Goal: Task Accomplishment & Management: Complete application form

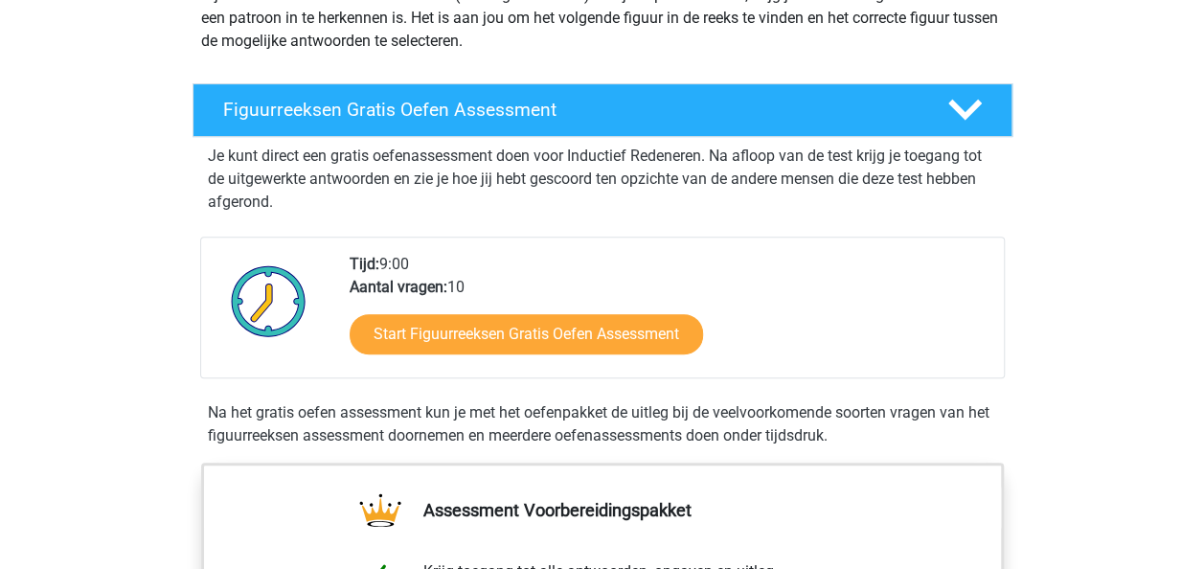
scroll to position [260, 0]
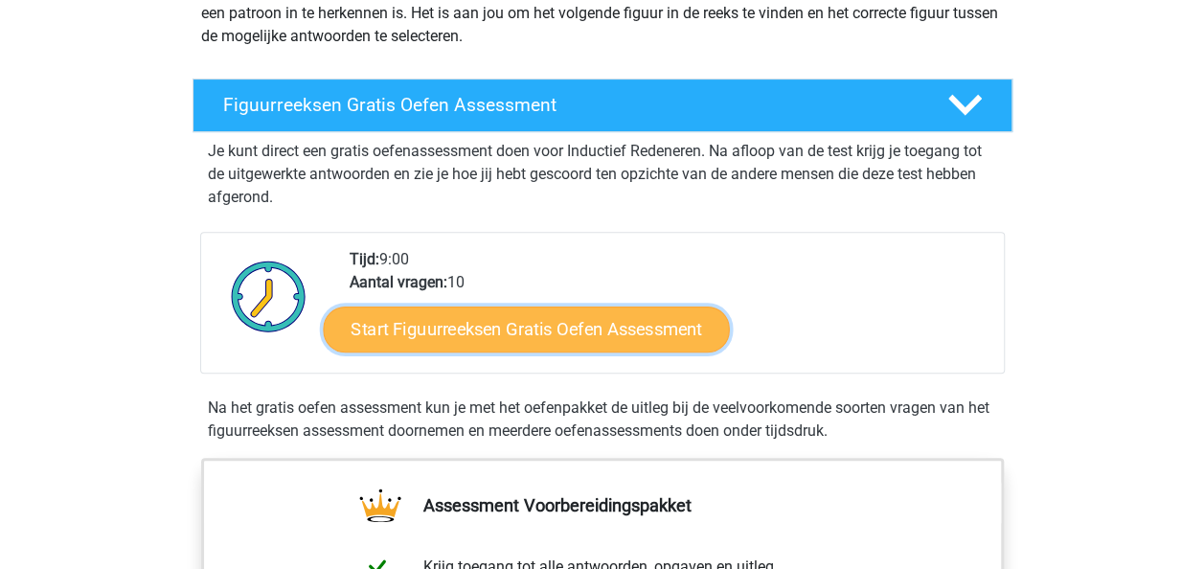
click at [477, 327] on link "Start Figuurreeksen Gratis Oefen Assessment" at bounding box center [526, 328] width 406 height 46
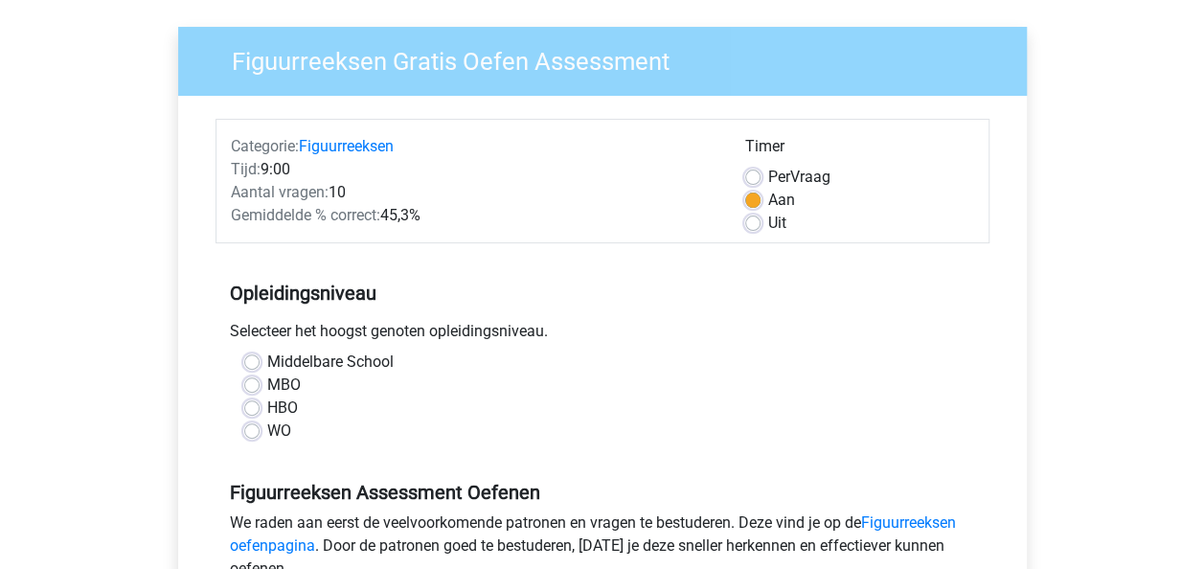
scroll to position [132, 0]
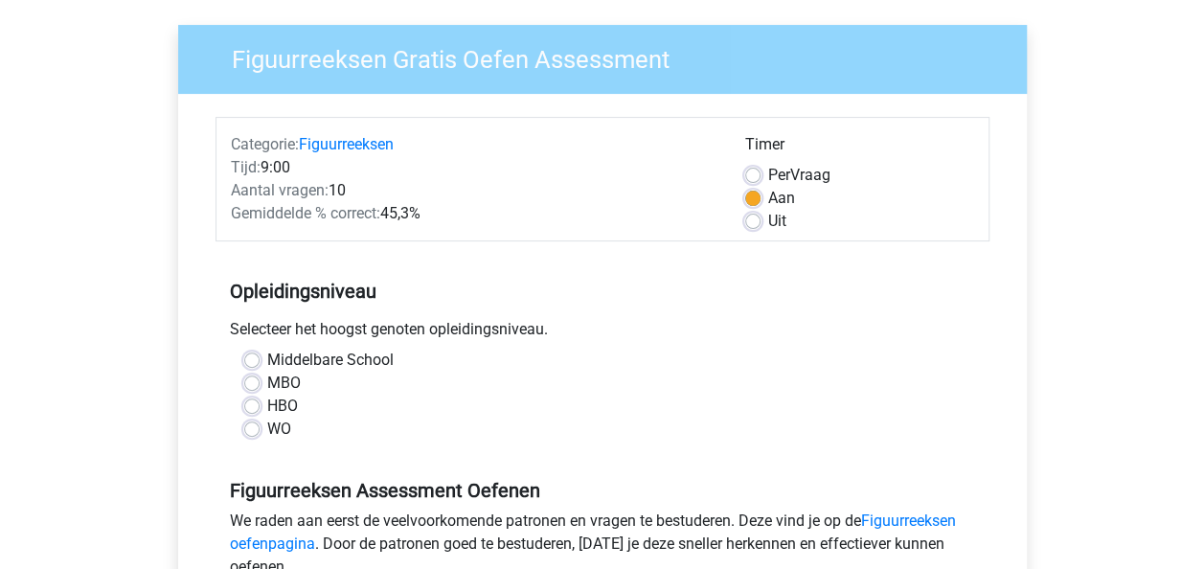
click at [267, 383] on label "MBO" at bounding box center [284, 382] width 34 height 23
click at [254, 383] on input "MBO" at bounding box center [251, 380] width 15 height 19
radio input "true"
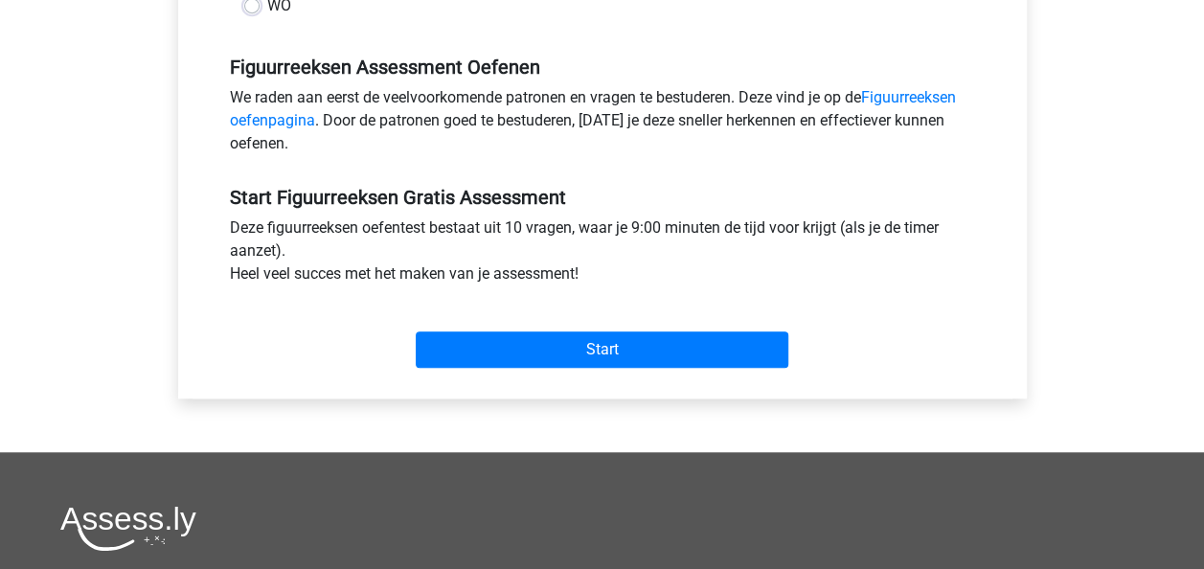
scroll to position [556, 0]
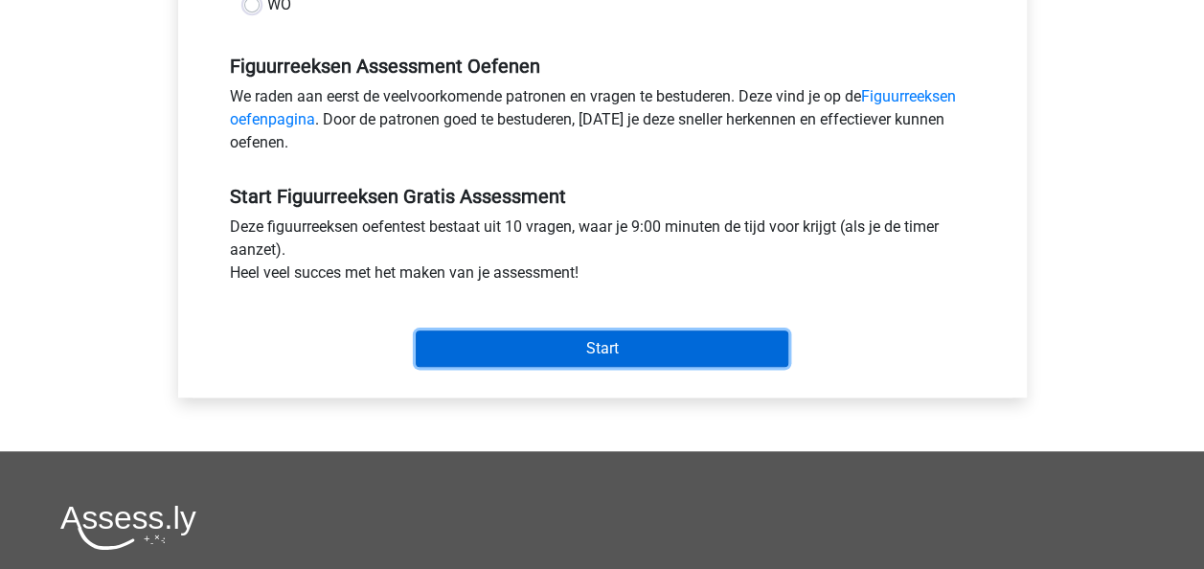
click at [532, 331] on input "Start" at bounding box center [602, 348] width 372 height 36
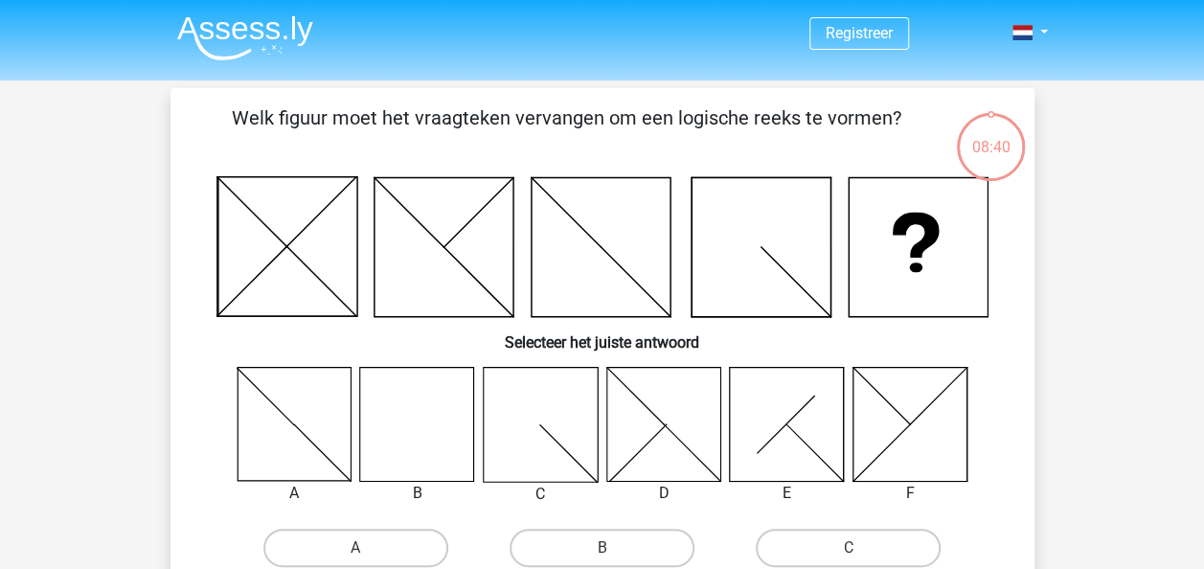
click at [406, 425] on icon at bounding box center [417, 424] width 114 height 114
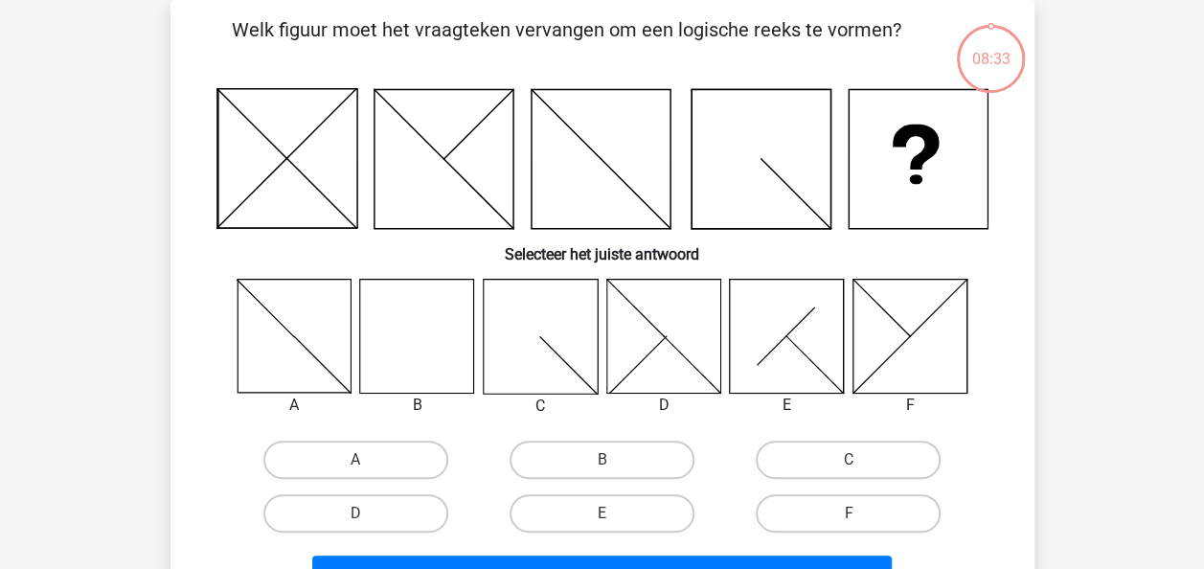
scroll to position [89, 0]
click at [379, 463] on label "A" at bounding box center [355, 458] width 185 height 38
click at [368, 463] on input "A" at bounding box center [361, 465] width 12 height 12
radio input "true"
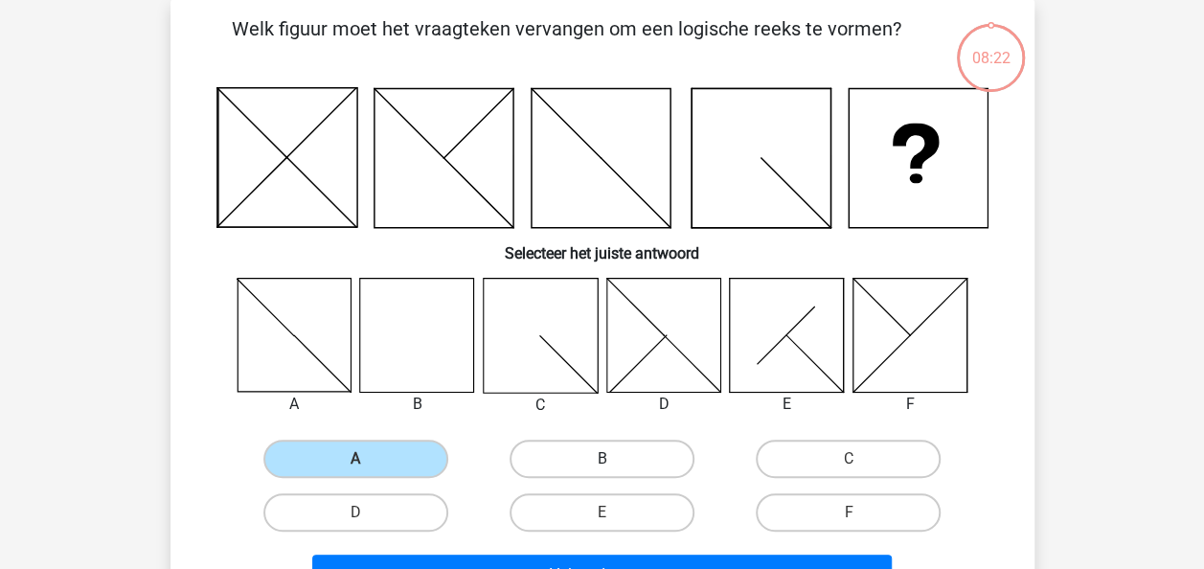
click at [567, 458] on label "B" at bounding box center [601, 458] width 185 height 38
click at [601, 459] on input "B" at bounding box center [607, 465] width 12 height 12
radio input "true"
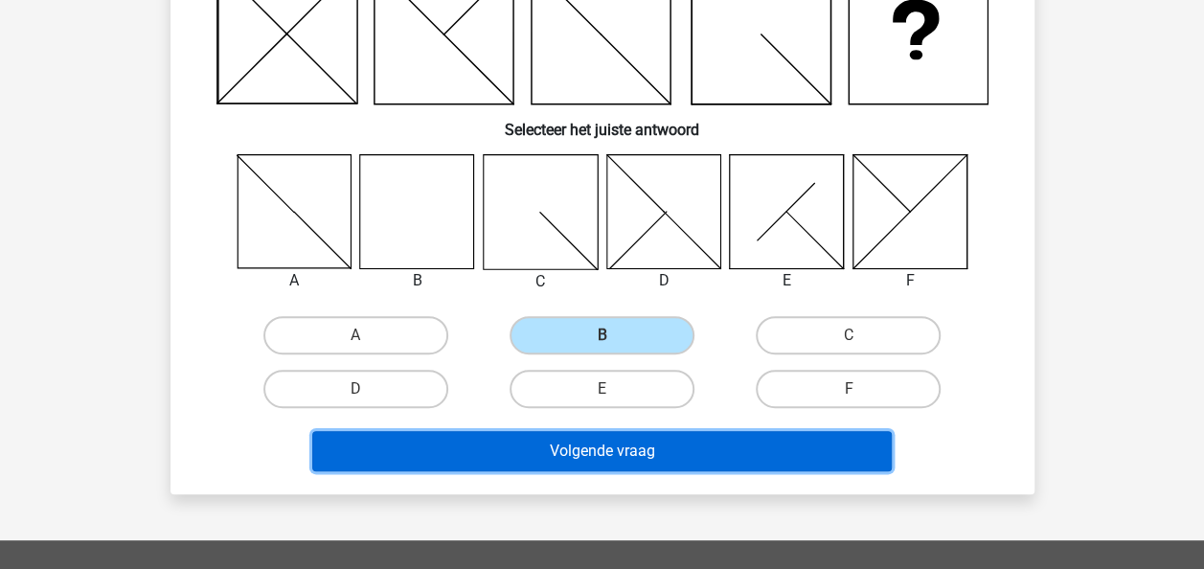
click at [624, 454] on button "Volgende vraag" at bounding box center [601, 451] width 579 height 40
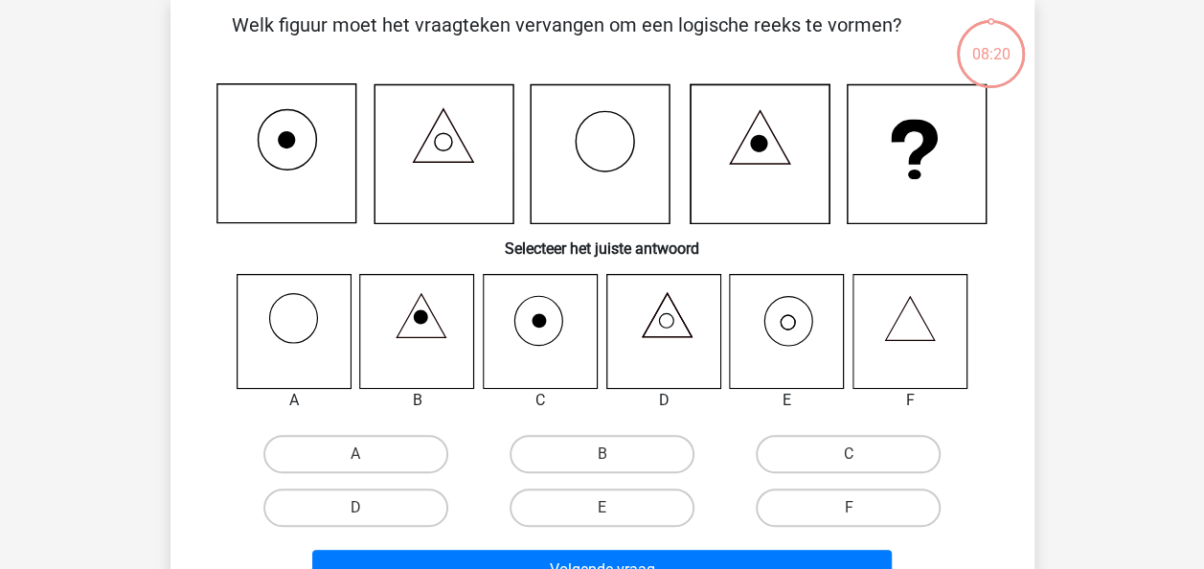
scroll to position [88, 0]
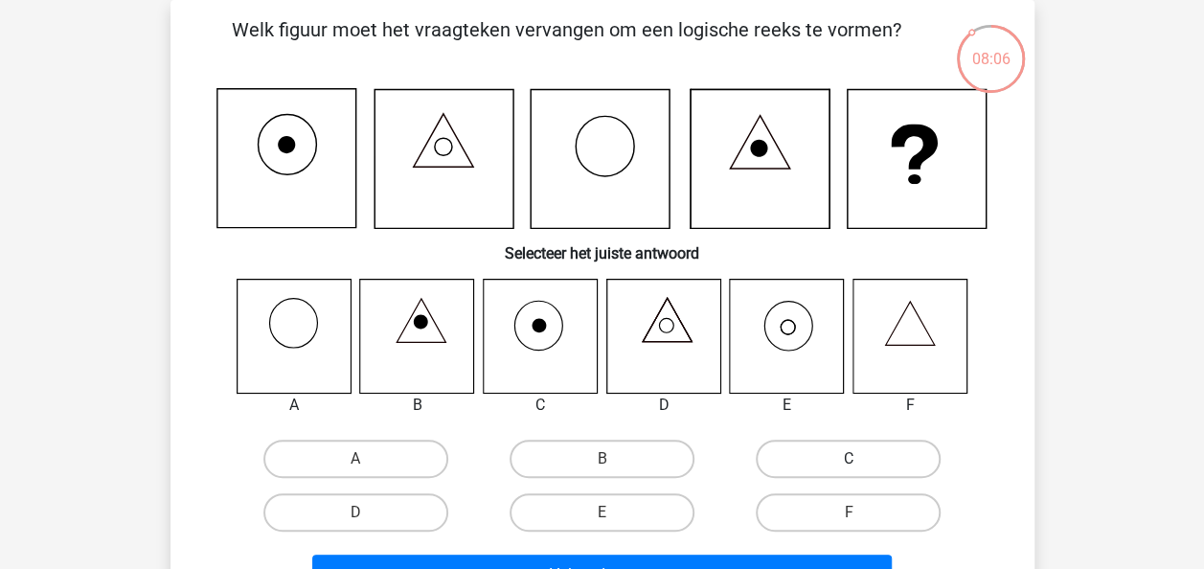
click at [810, 441] on label "C" at bounding box center [847, 458] width 185 height 38
click at [848, 459] on input "C" at bounding box center [854, 465] width 12 height 12
radio input "true"
click at [592, 509] on label "E" at bounding box center [601, 512] width 185 height 38
click at [601, 512] on input "E" at bounding box center [607, 518] width 12 height 12
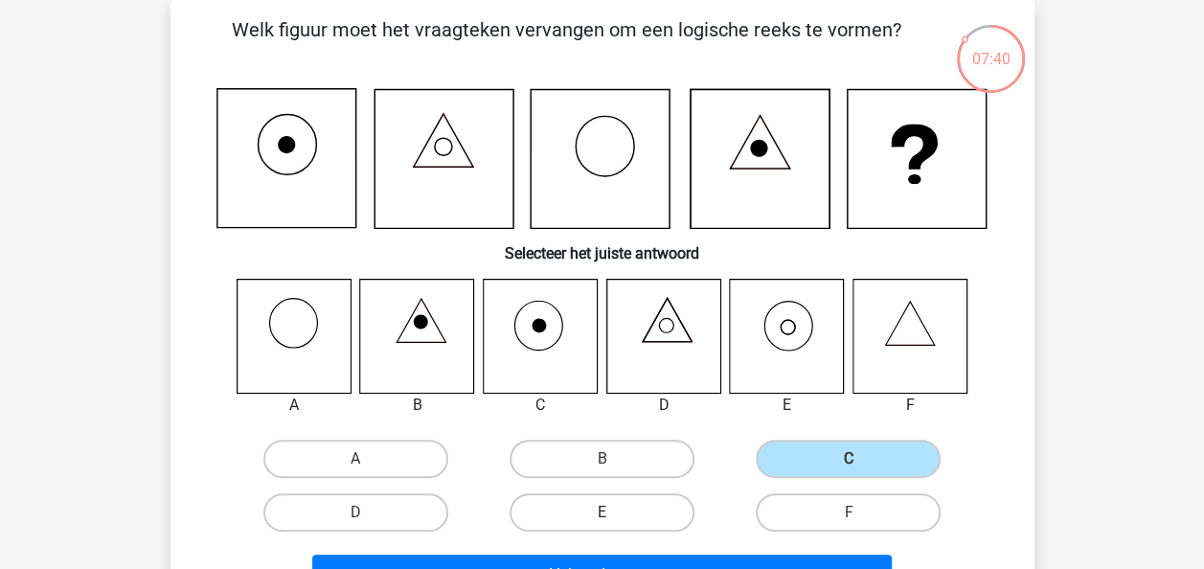
radio input "true"
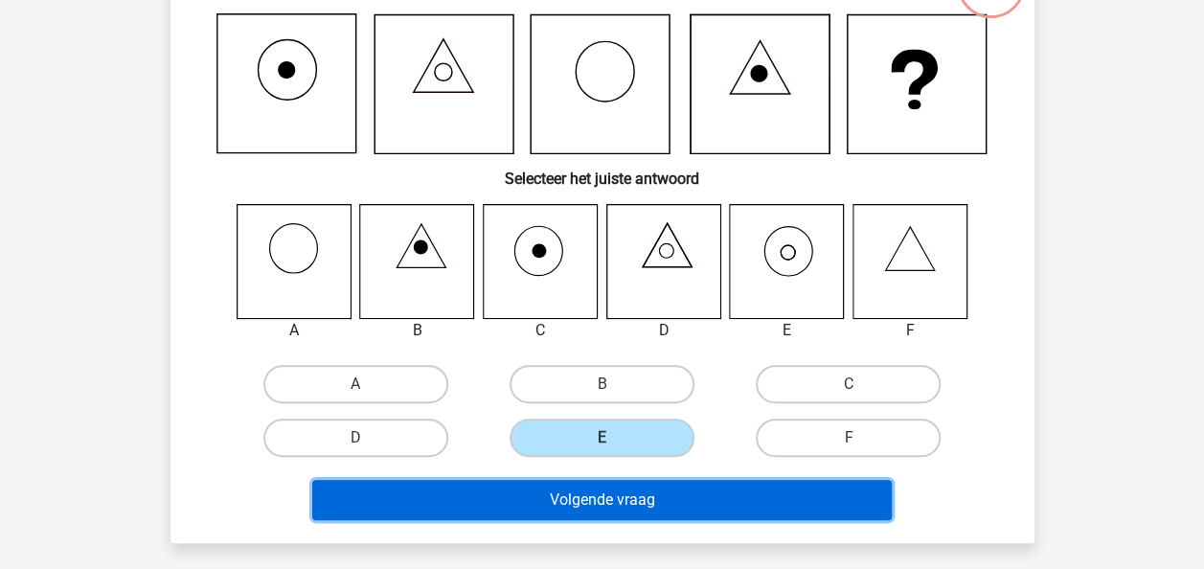
click at [655, 500] on button "Volgende vraag" at bounding box center [601, 500] width 579 height 40
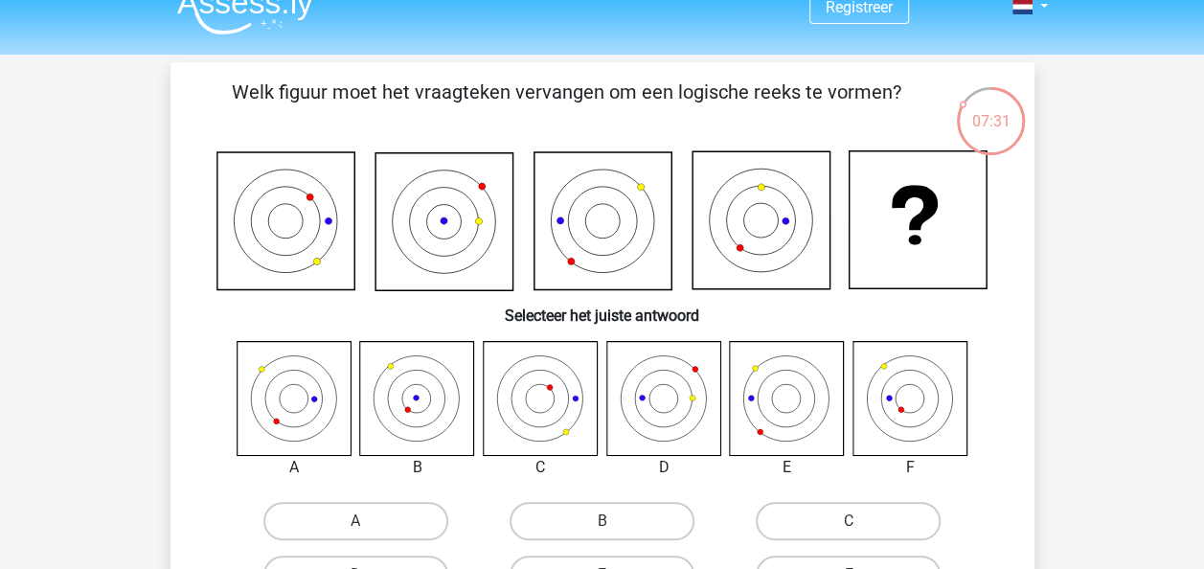
scroll to position [23, 0]
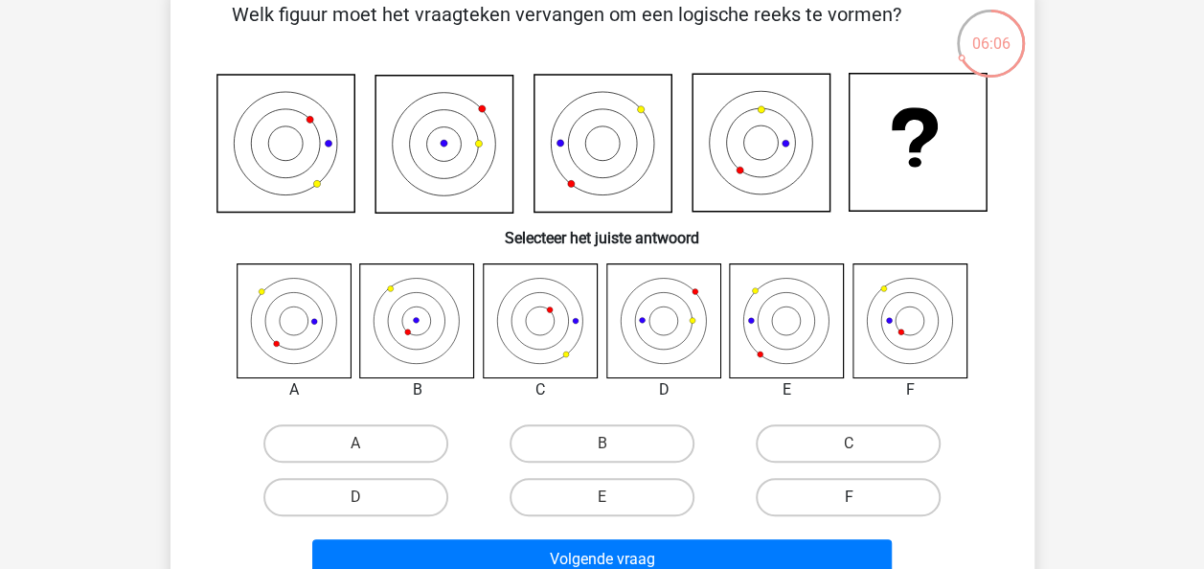
click at [888, 504] on label "F" at bounding box center [847, 497] width 185 height 38
click at [861, 504] on input "F" at bounding box center [854, 503] width 12 height 12
radio input "true"
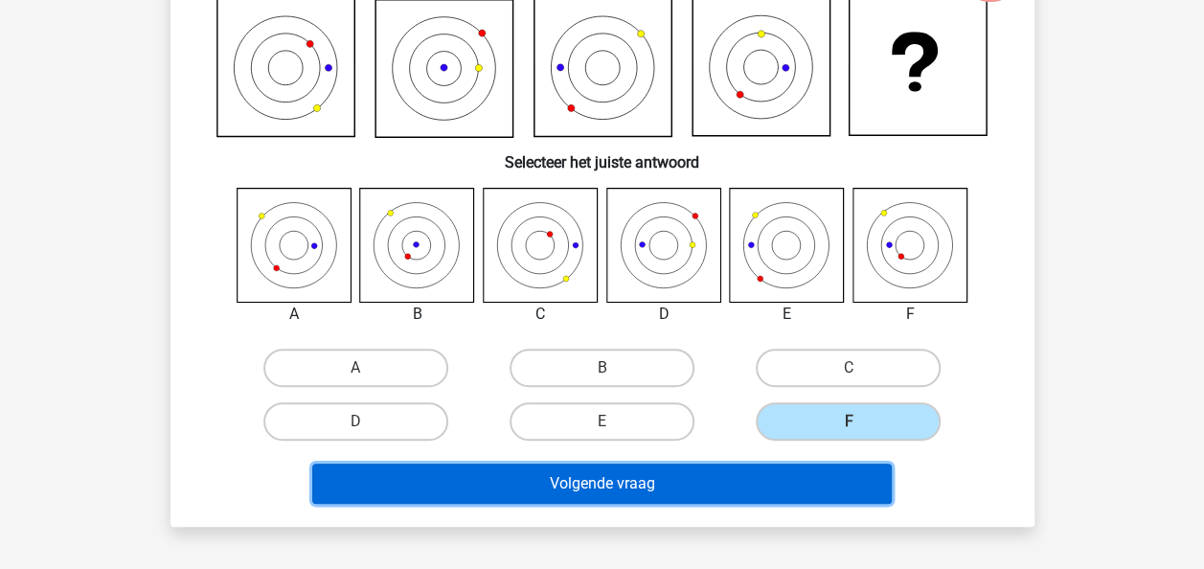
click at [795, 483] on button "Volgende vraag" at bounding box center [601, 483] width 579 height 40
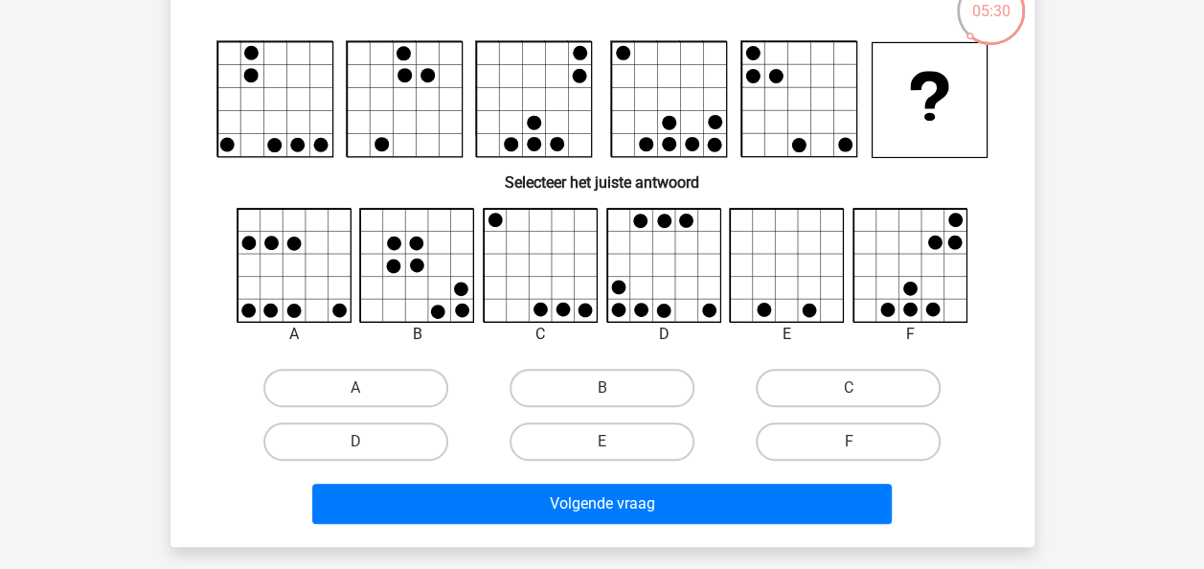
scroll to position [138, 0]
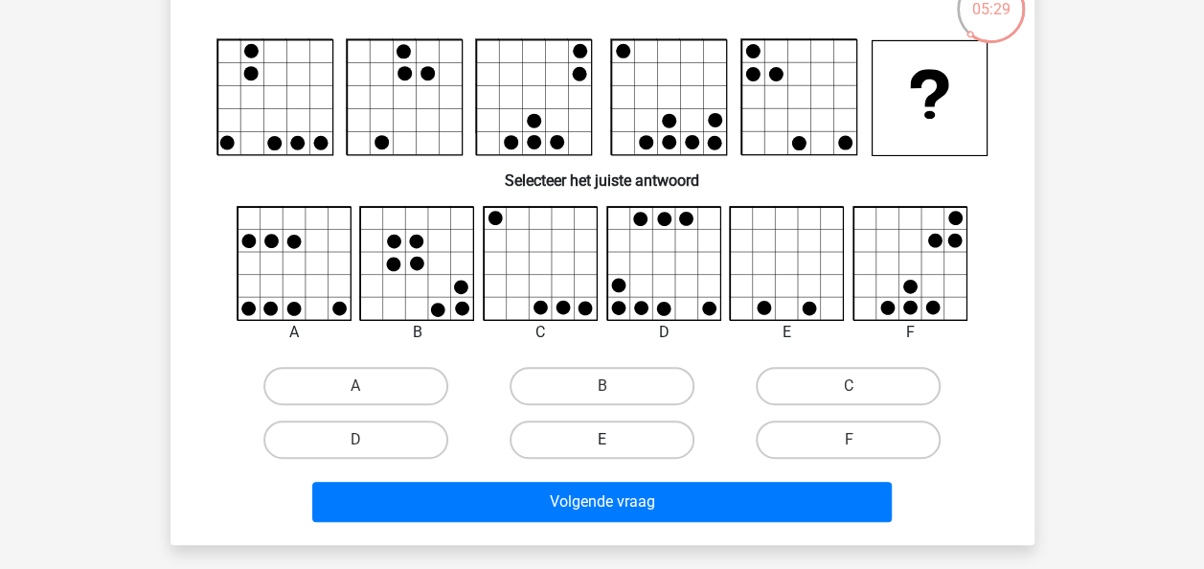
click at [540, 432] on label "E" at bounding box center [601, 439] width 185 height 38
click at [601, 439] on input "E" at bounding box center [607, 445] width 12 height 12
radio input "true"
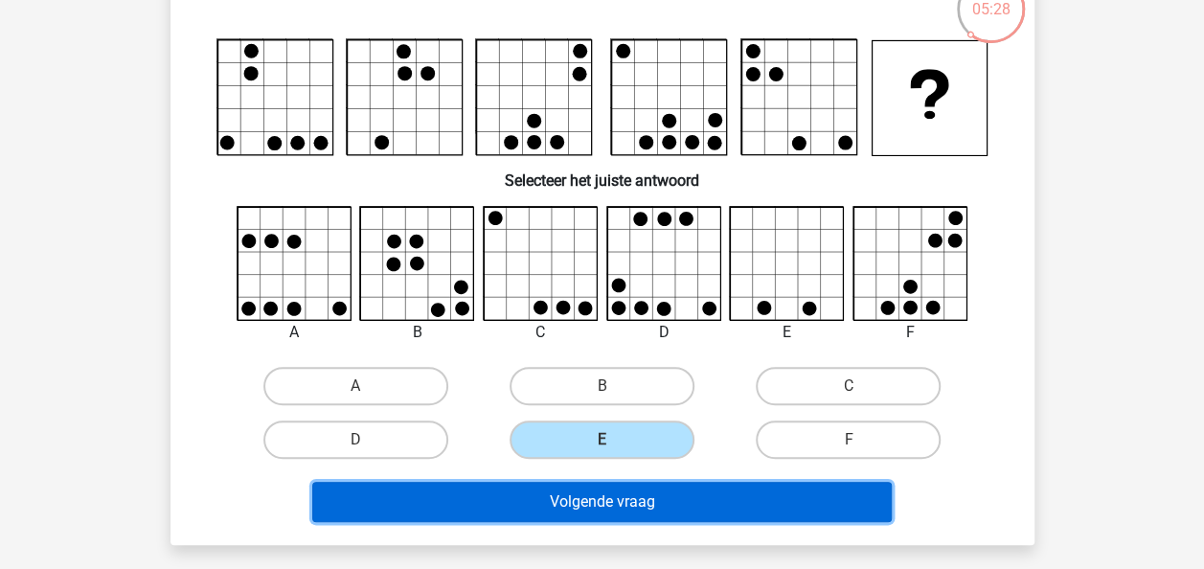
click at [563, 509] on button "Volgende vraag" at bounding box center [601, 502] width 579 height 40
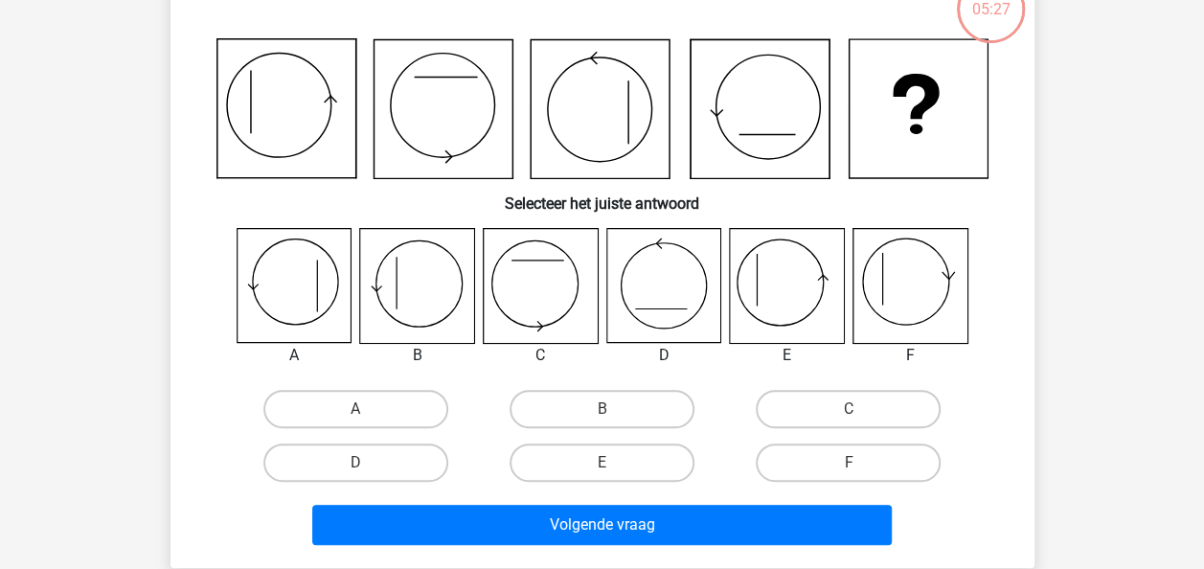
scroll to position [88, 0]
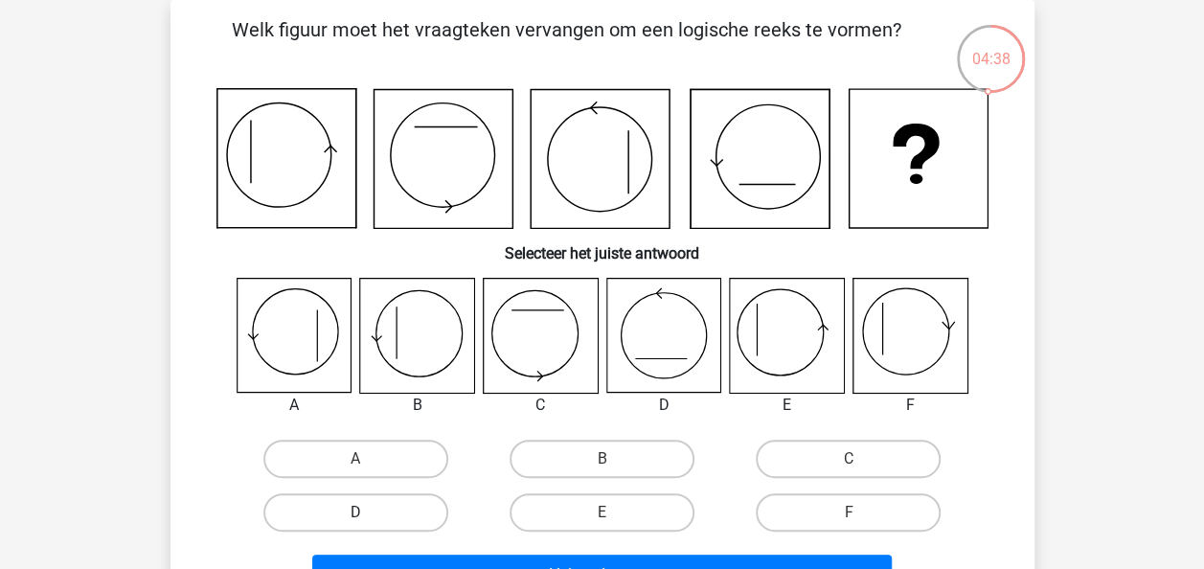
click at [383, 527] on label "D" at bounding box center [355, 512] width 185 height 38
click at [368, 525] on input "D" at bounding box center [361, 518] width 12 height 12
radio input "true"
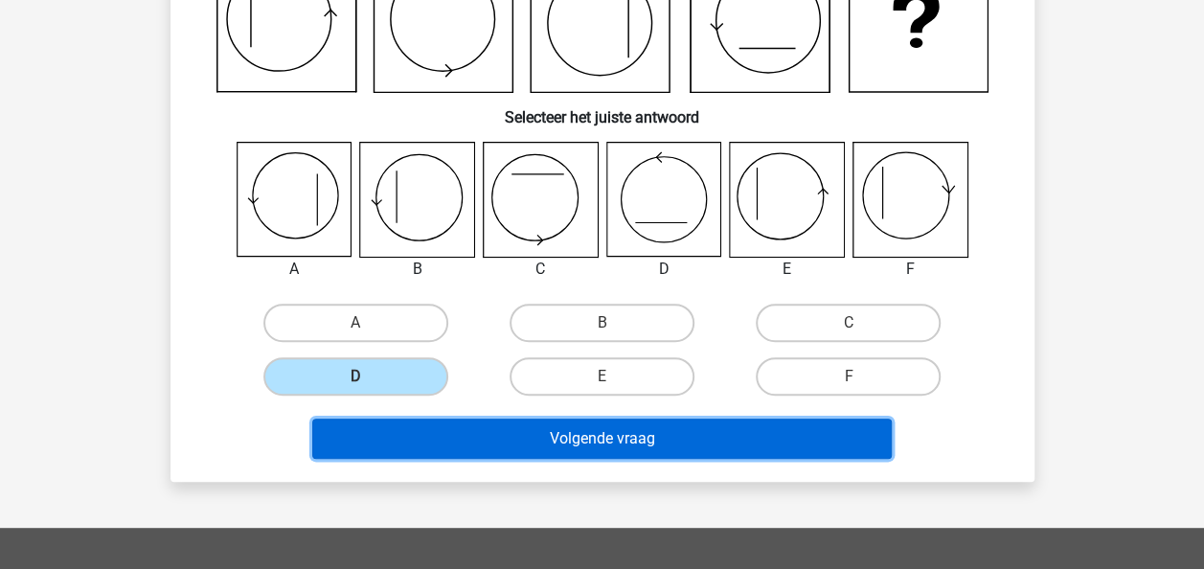
click at [551, 443] on button "Volgende vraag" at bounding box center [601, 438] width 579 height 40
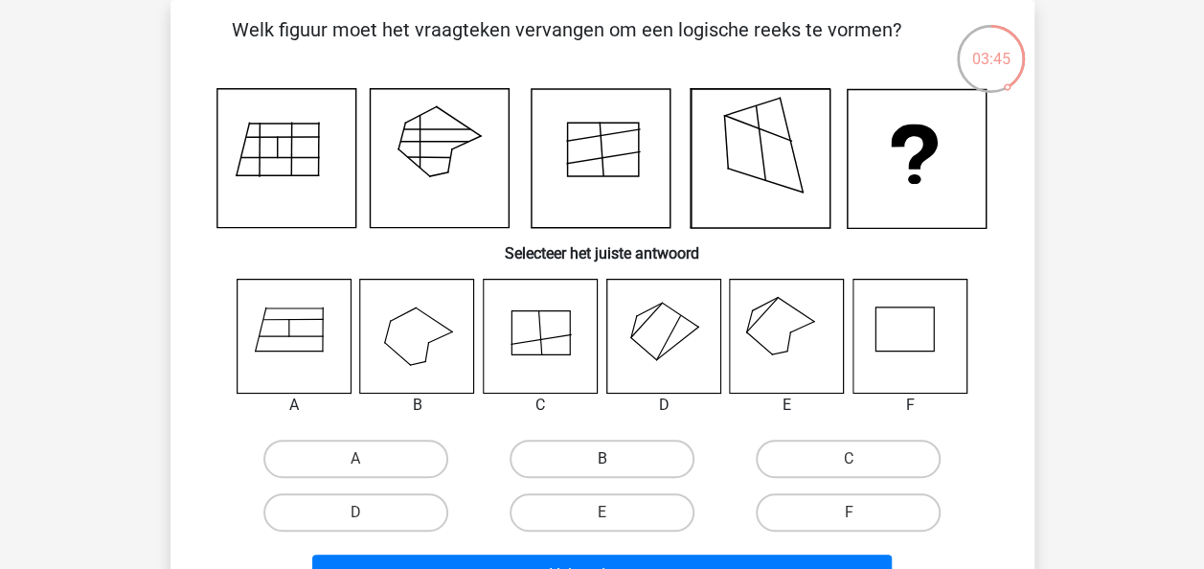
click at [654, 468] on label "B" at bounding box center [601, 458] width 185 height 38
click at [614, 468] on input "B" at bounding box center [607, 465] width 12 height 12
radio input "true"
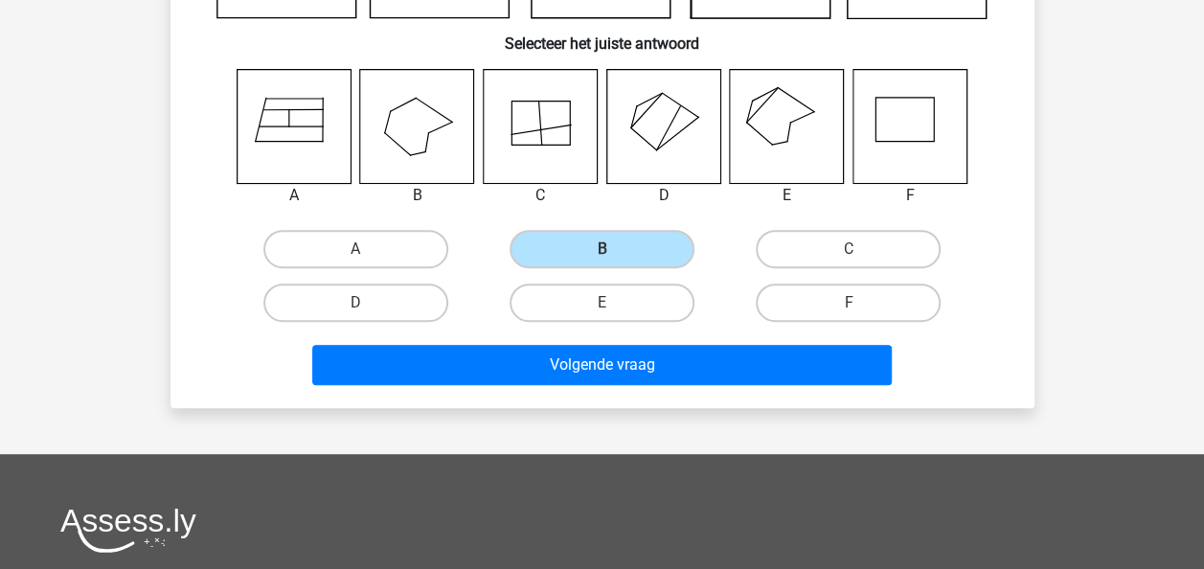
scroll to position [304, 0]
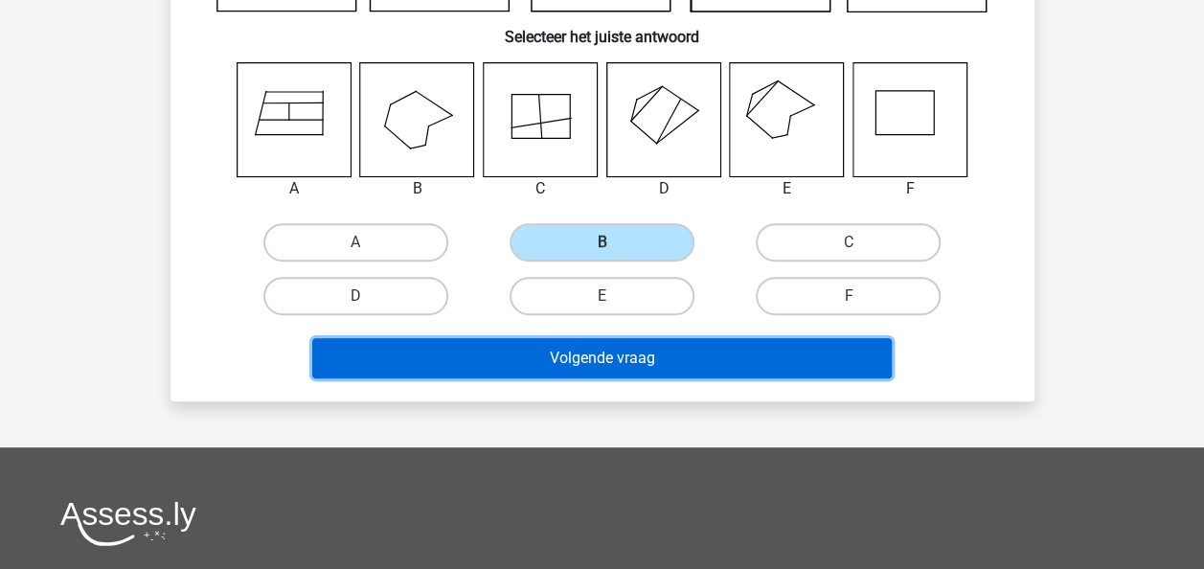
click at [724, 363] on button "Volgende vraag" at bounding box center [601, 358] width 579 height 40
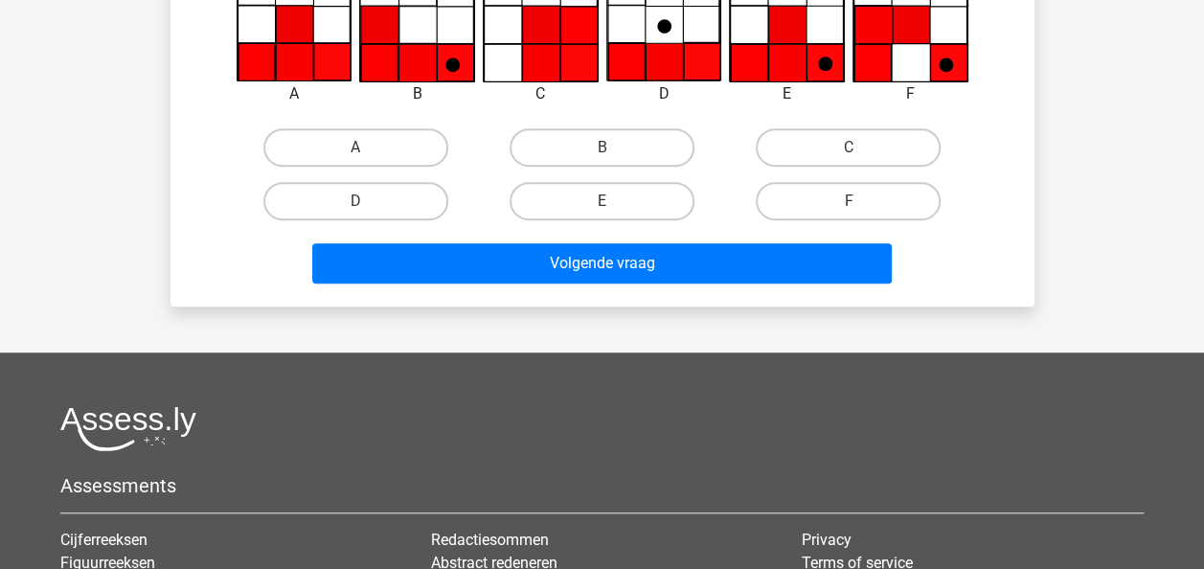
scroll to position [406, 0]
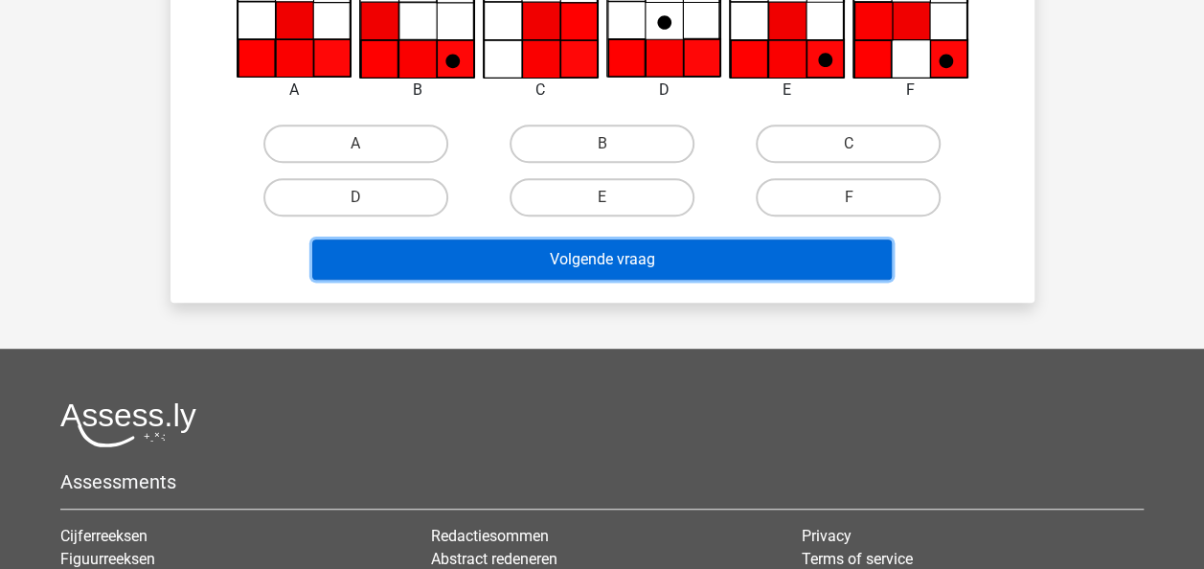
click at [673, 260] on button "Volgende vraag" at bounding box center [601, 259] width 579 height 40
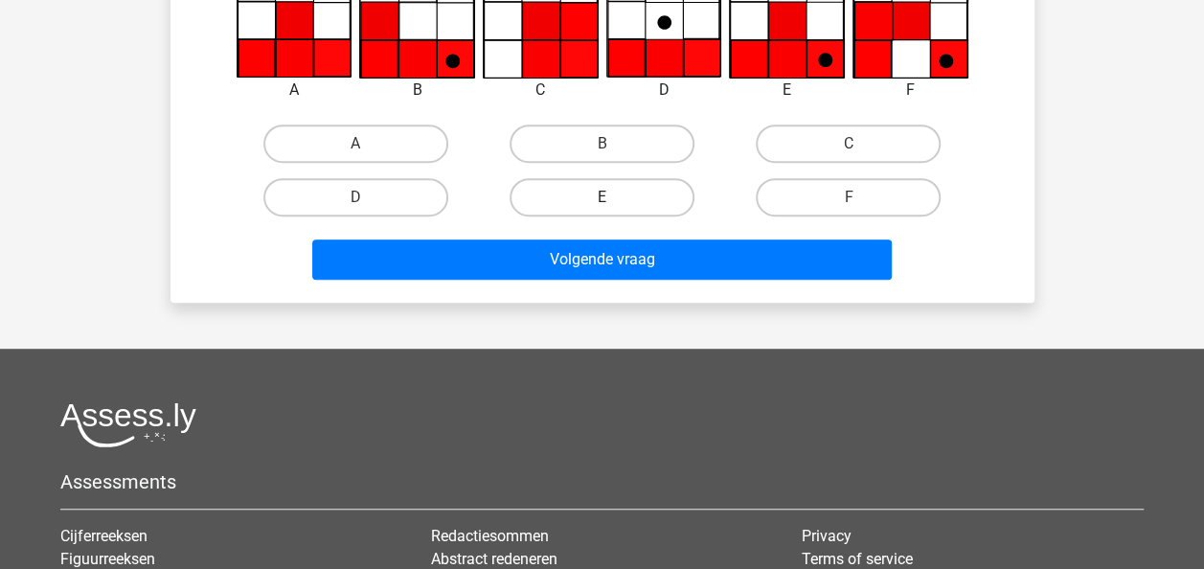
click at [563, 201] on label "E" at bounding box center [601, 197] width 185 height 38
click at [601, 201] on input "E" at bounding box center [607, 203] width 12 height 12
radio input "true"
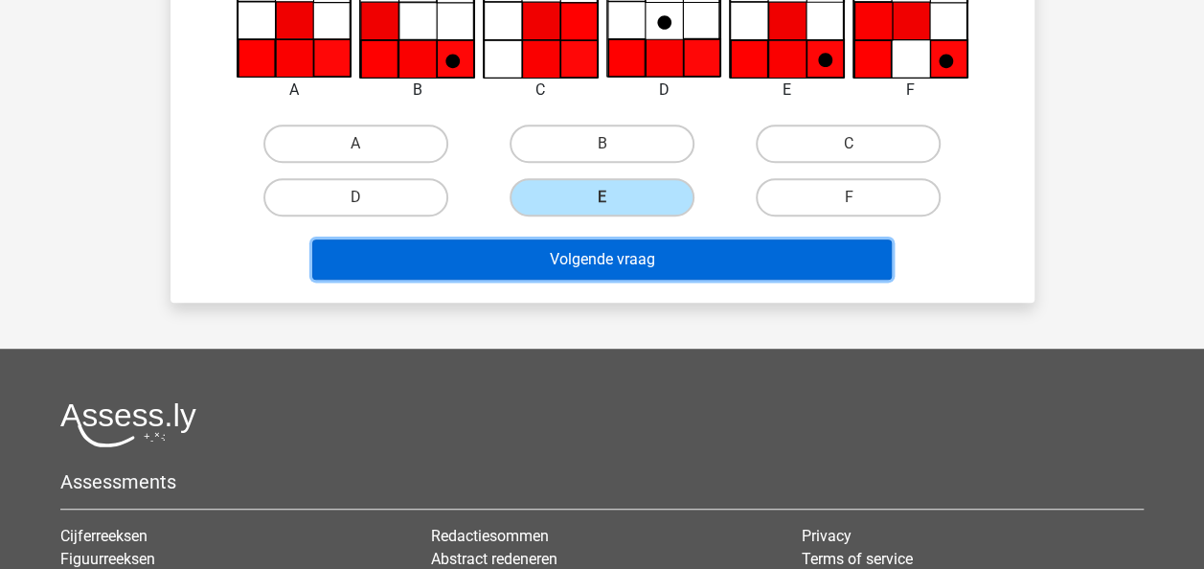
click at [571, 271] on button "Volgende vraag" at bounding box center [601, 259] width 579 height 40
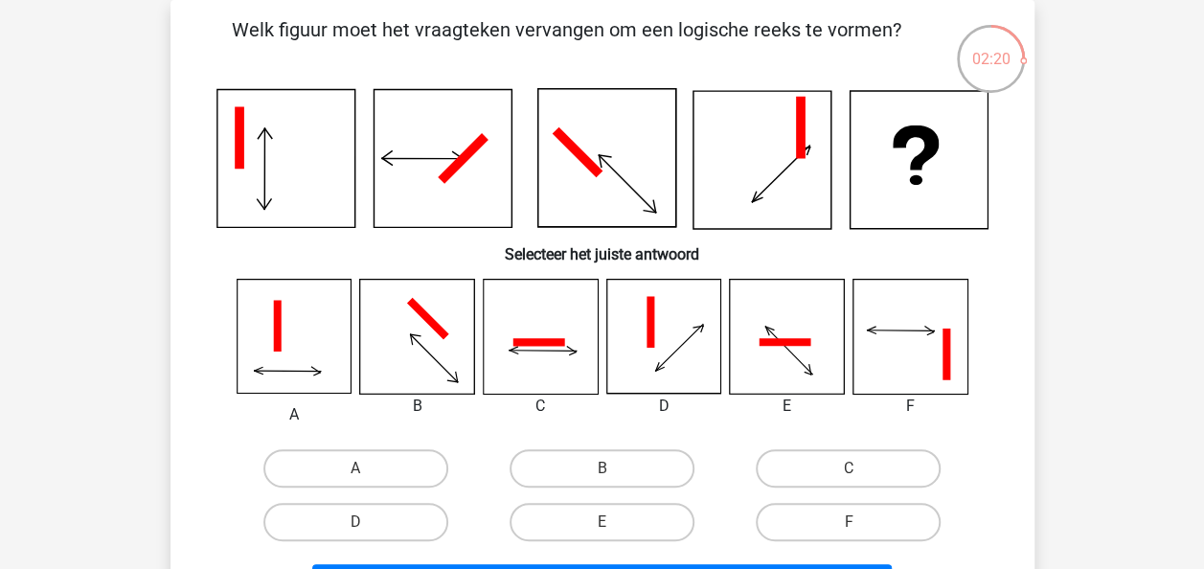
scroll to position [0, 0]
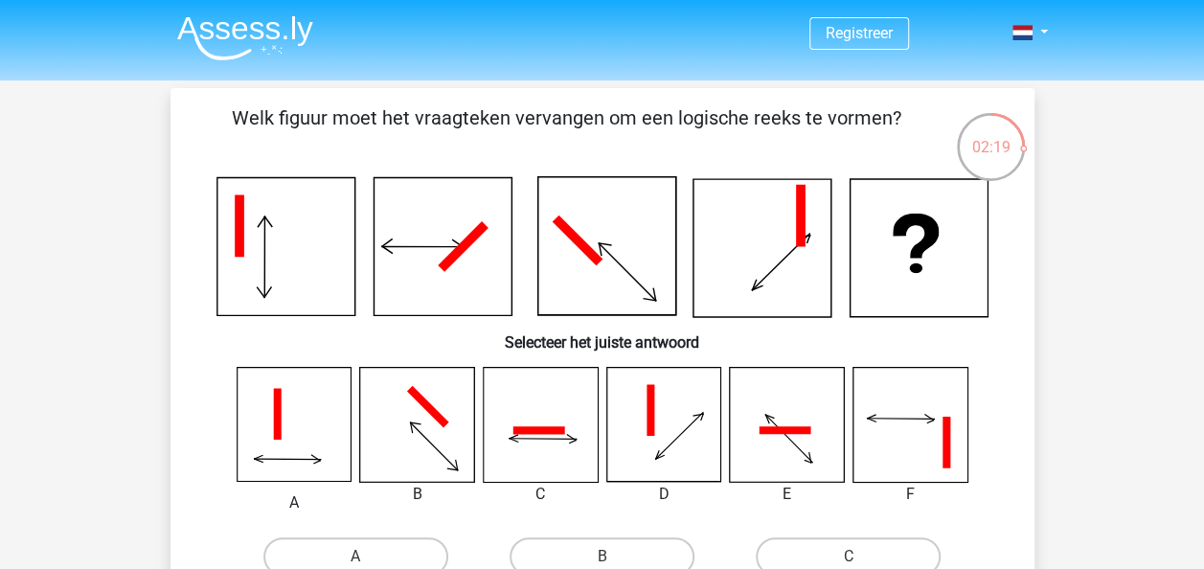
click at [249, 41] on img at bounding box center [245, 37] width 136 height 45
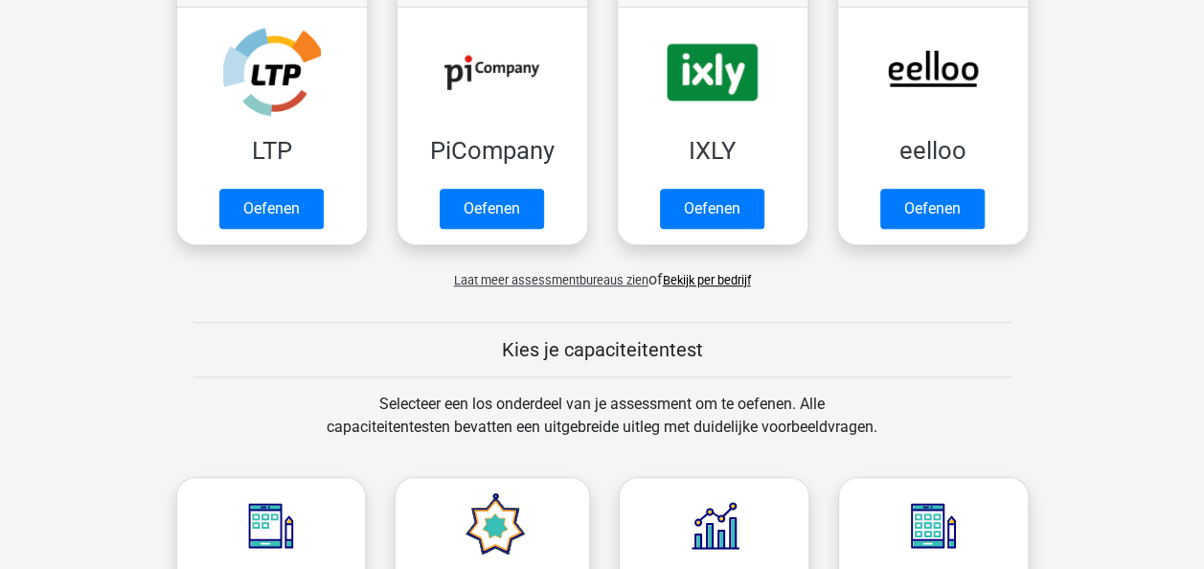
scroll to position [432, 0]
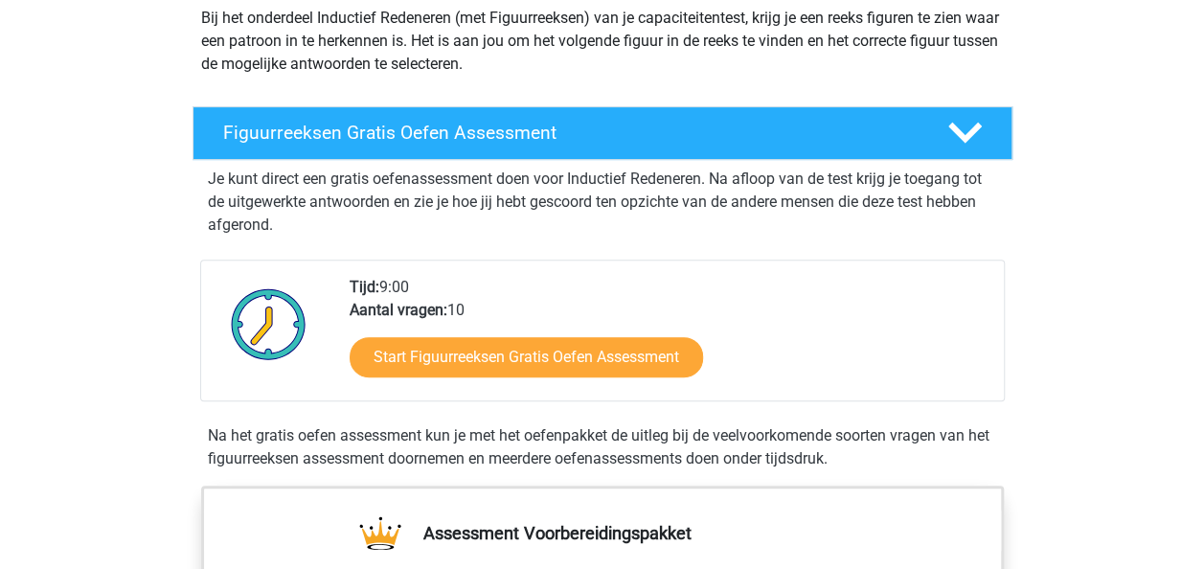
scroll to position [234, 0]
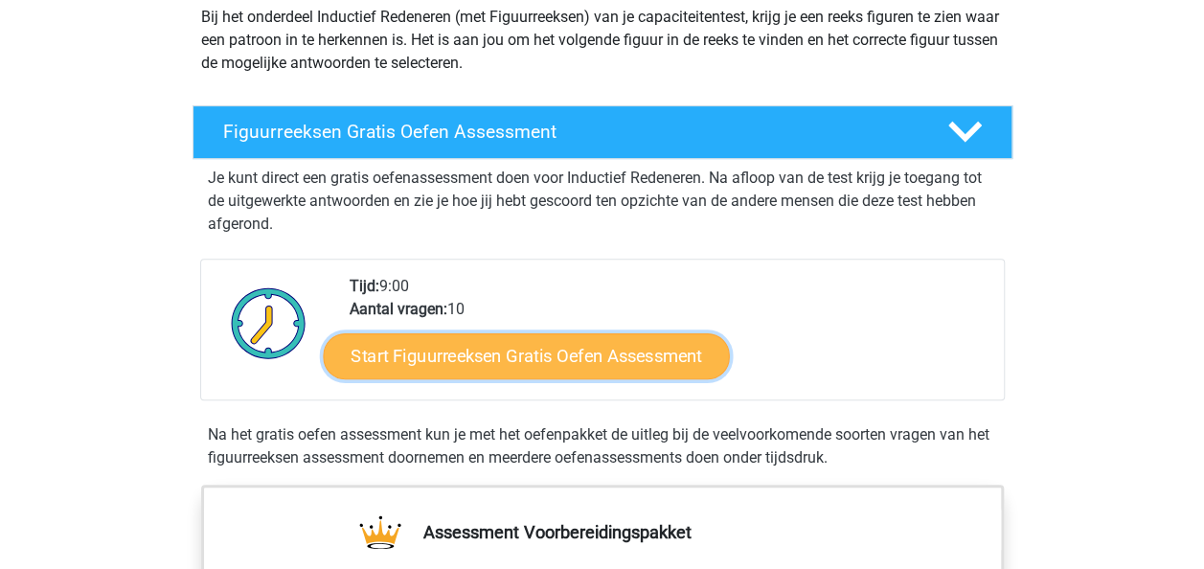
click at [574, 371] on link "Start Figuurreeksen Gratis Oefen Assessment" at bounding box center [526, 355] width 406 height 46
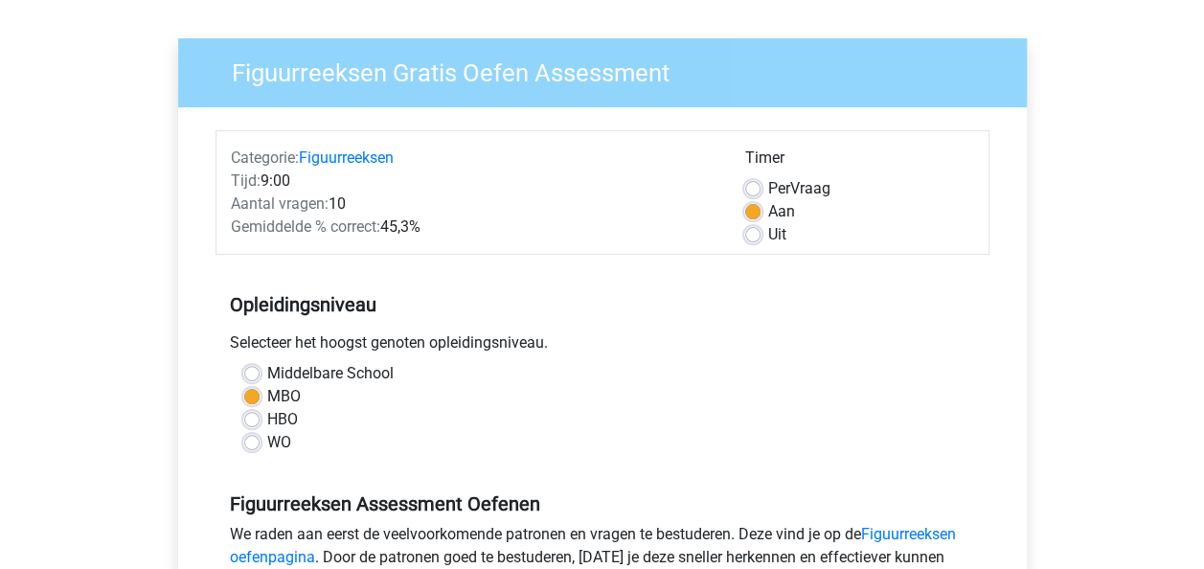
scroll to position [120, 0]
click at [259, 371] on div "Middelbare School" at bounding box center [602, 372] width 716 height 23
click at [242, 369] on div "Middelbare School MBO HBO WO" at bounding box center [602, 407] width 745 height 92
click at [267, 364] on label "Middelbare School" at bounding box center [330, 372] width 126 height 23
click at [251, 364] on input "Middelbare School" at bounding box center [251, 370] width 15 height 19
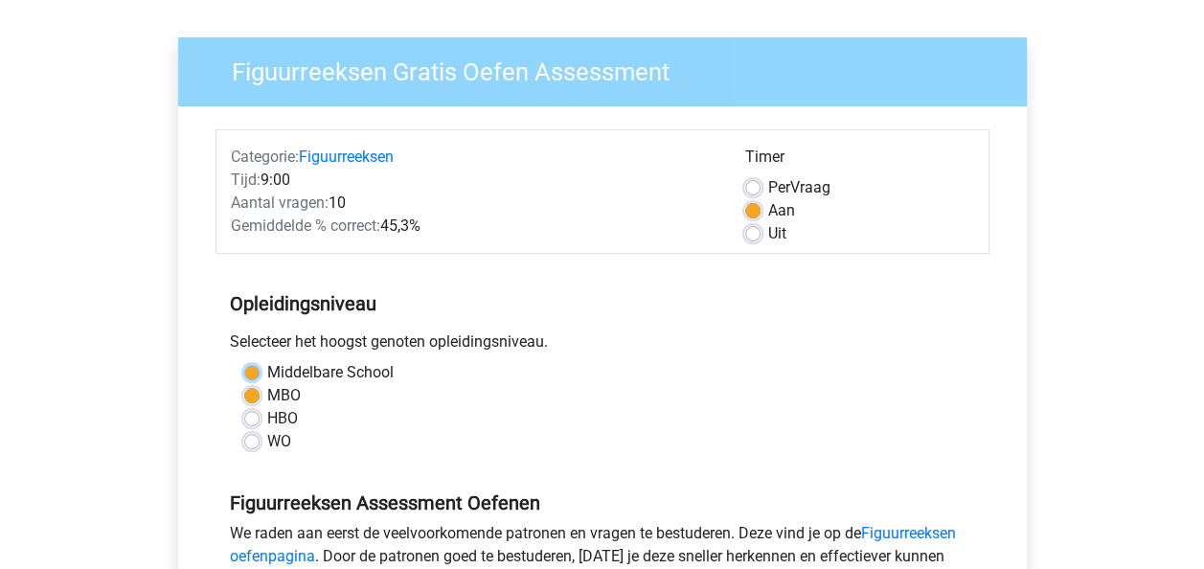
radio input "true"
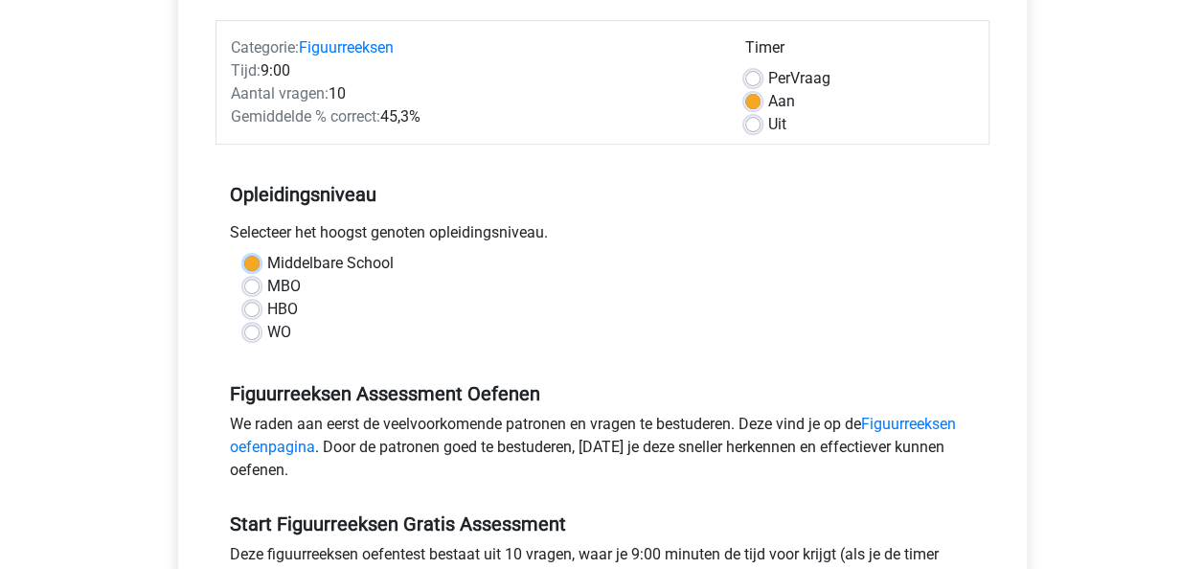
scroll to position [264, 0]
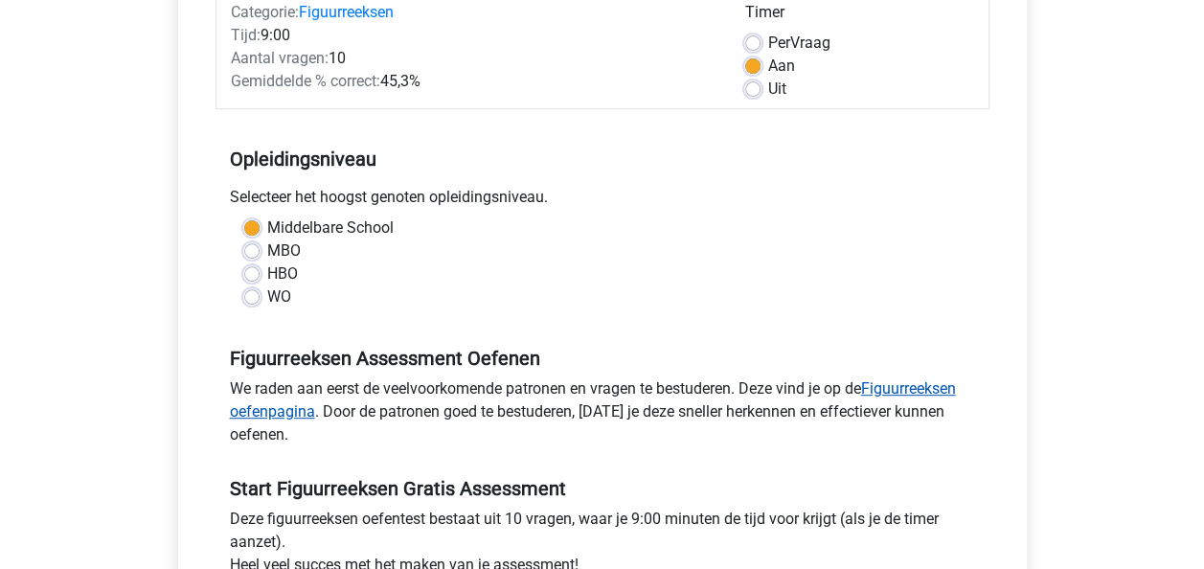
click at [906, 394] on link "Figuurreeksen oefenpagina" at bounding box center [593, 399] width 726 height 41
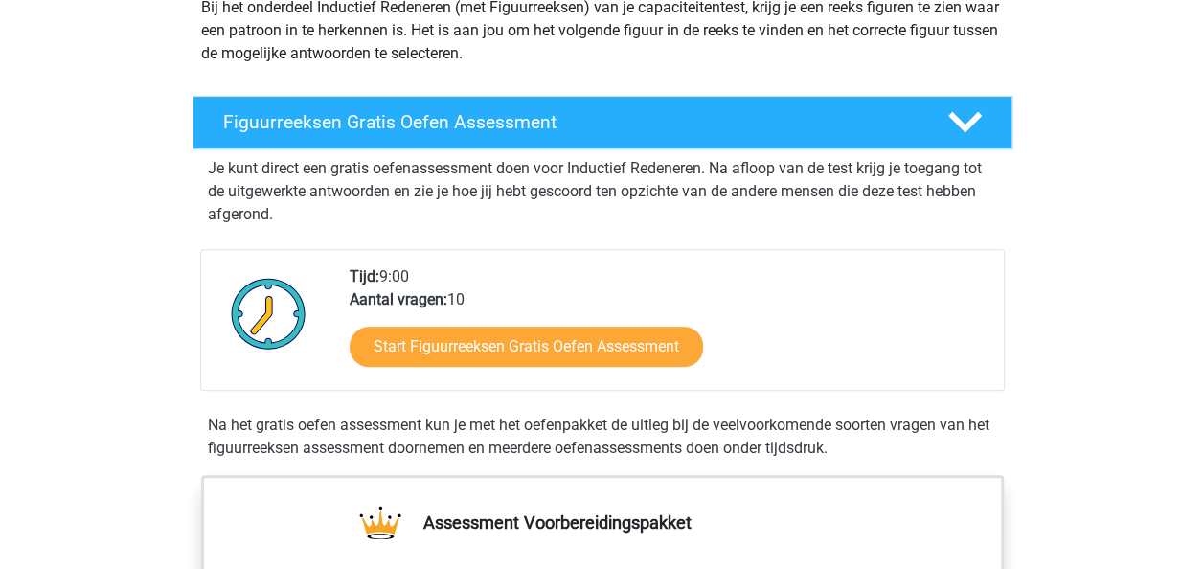
scroll to position [242, 0]
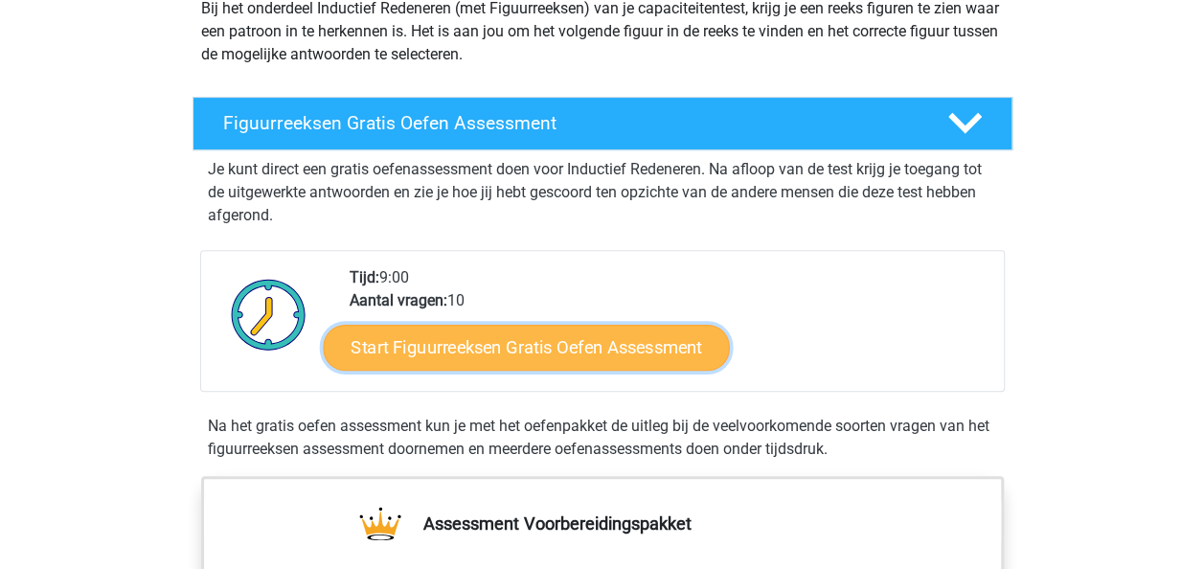
click at [453, 351] on link "Start Figuurreeksen Gratis Oefen Assessment" at bounding box center [526, 347] width 406 height 46
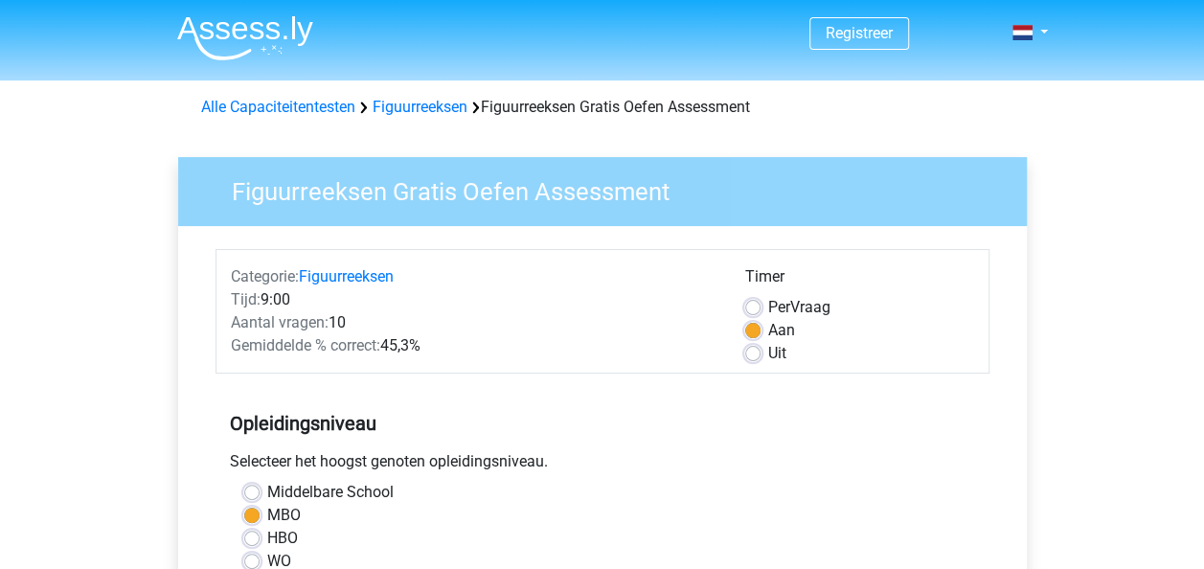
click at [267, 484] on label "Middelbare School" at bounding box center [330, 492] width 126 height 23
click at [253, 484] on input "Middelbare School" at bounding box center [251, 490] width 15 height 19
radio input "true"
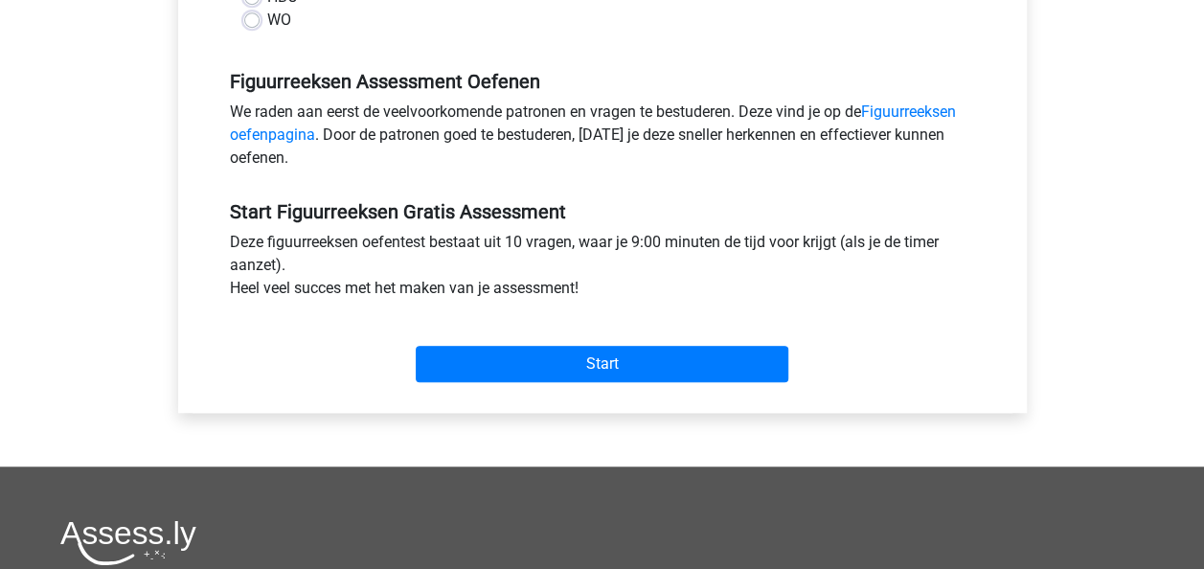
scroll to position [548, 0]
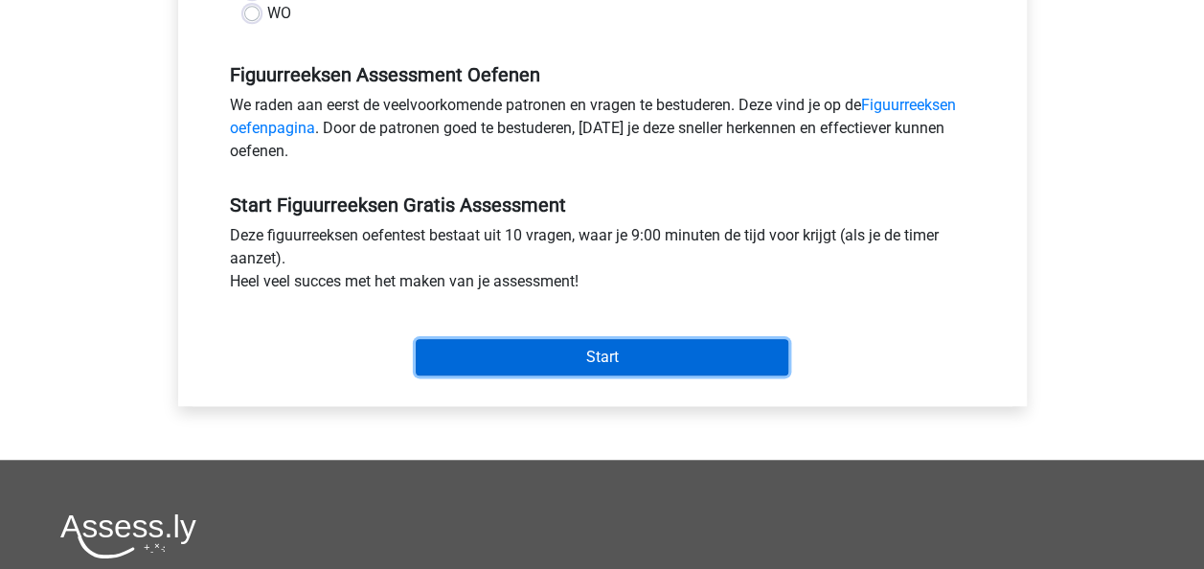
click at [678, 359] on input "Start" at bounding box center [602, 357] width 372 height 36
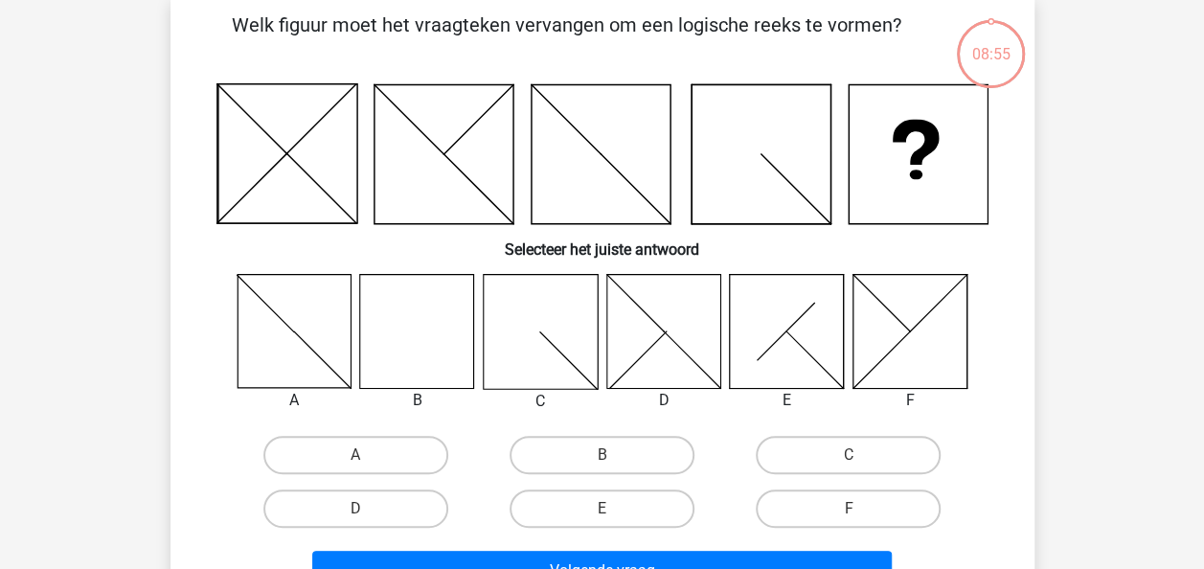
scroll to position [99, 0]
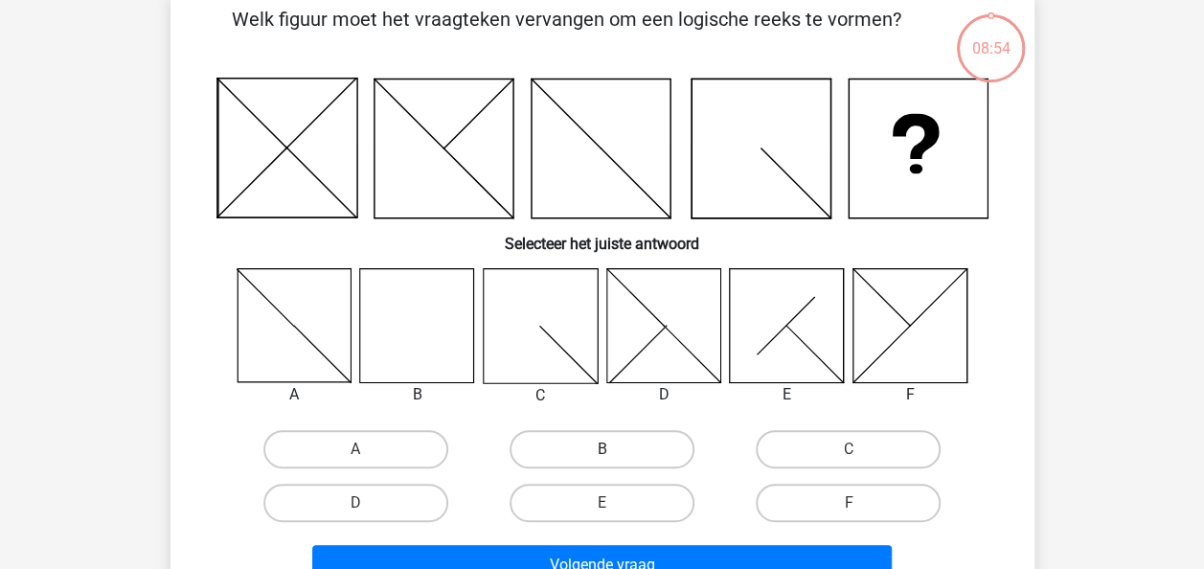
click at [585, 436] on label "B" at bounding box center [601, 449] width 185 height 38
click at [601, 449] on input "B" at bounding box center [607, 455] width 12 height 12
radio input "true"
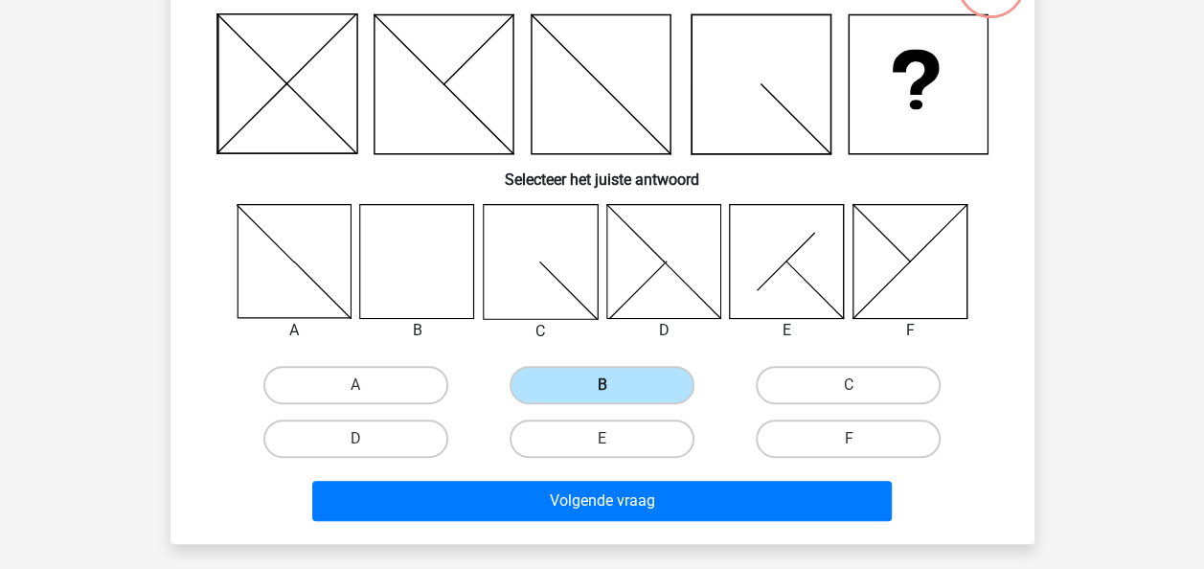
scroll to position [169, 0]
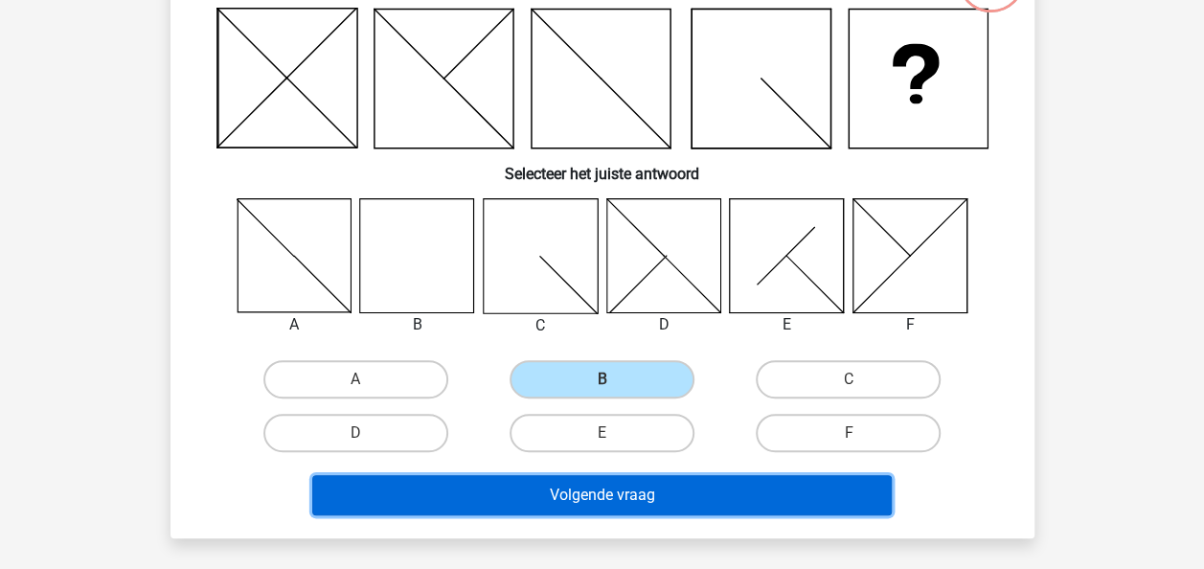
click at [578, 510] on button "Volgende vraag" at bounding box center [601, 495] width 579 height 40
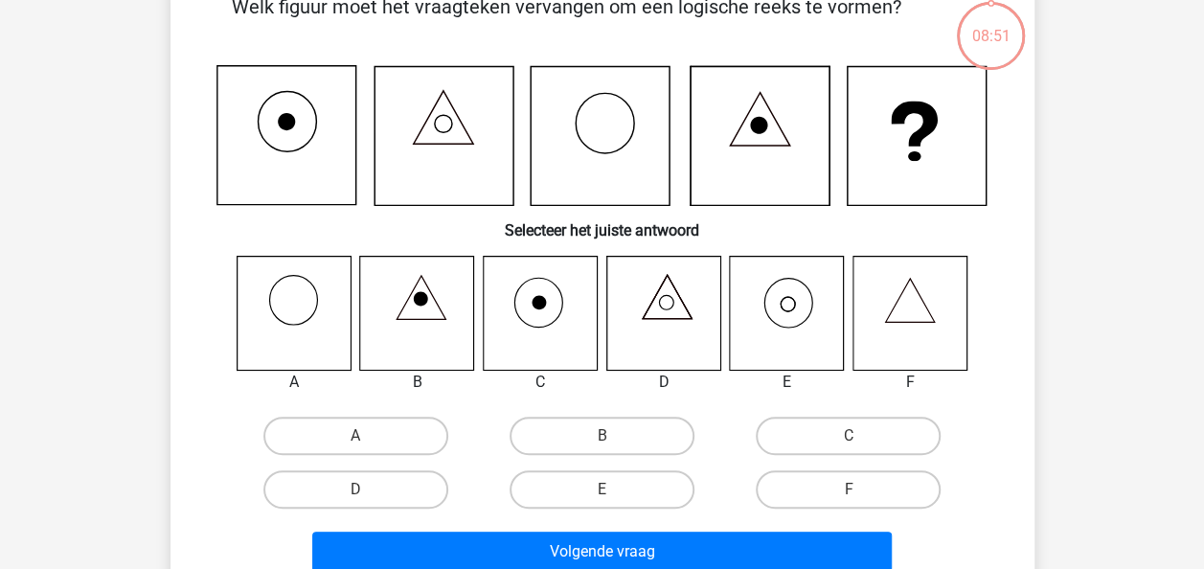
scroll to position [88, 0]
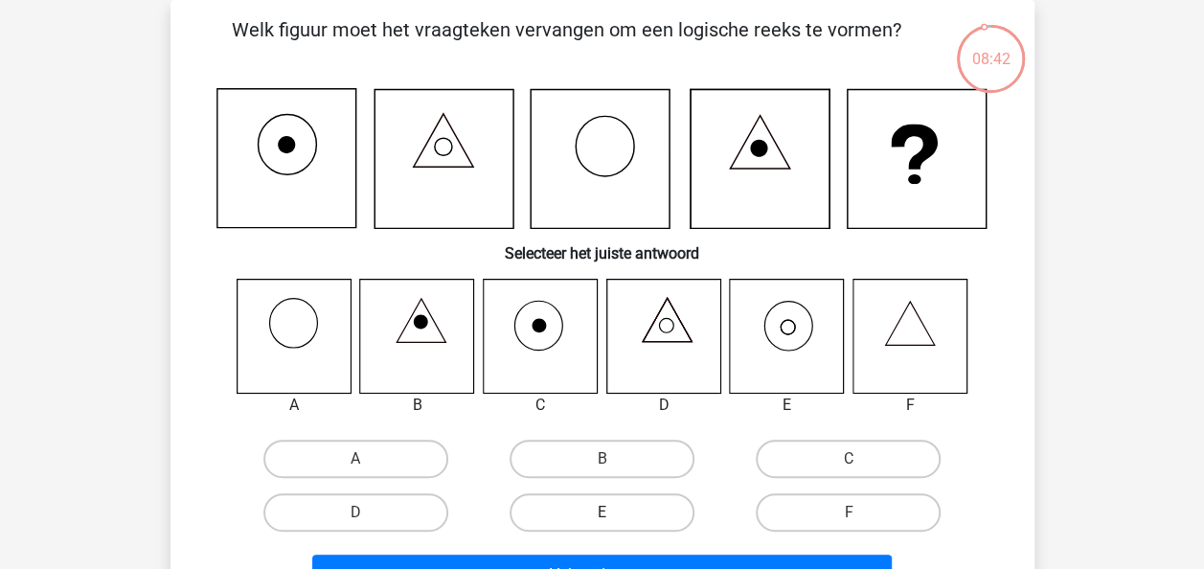
click at [631, 521] on label "E" at bounding box center [601, 512] width 185 height 38
click at [614, 521] on input "E" at bounding box center [607, 518] width 12 height 12
radio input "true"
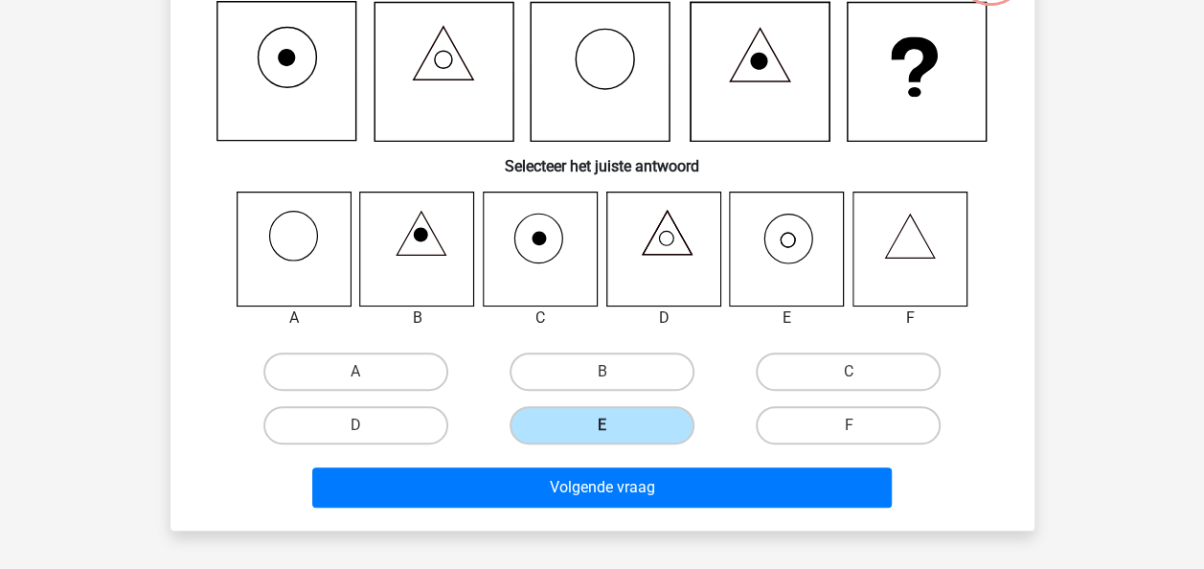
scroll to position [176, 0]
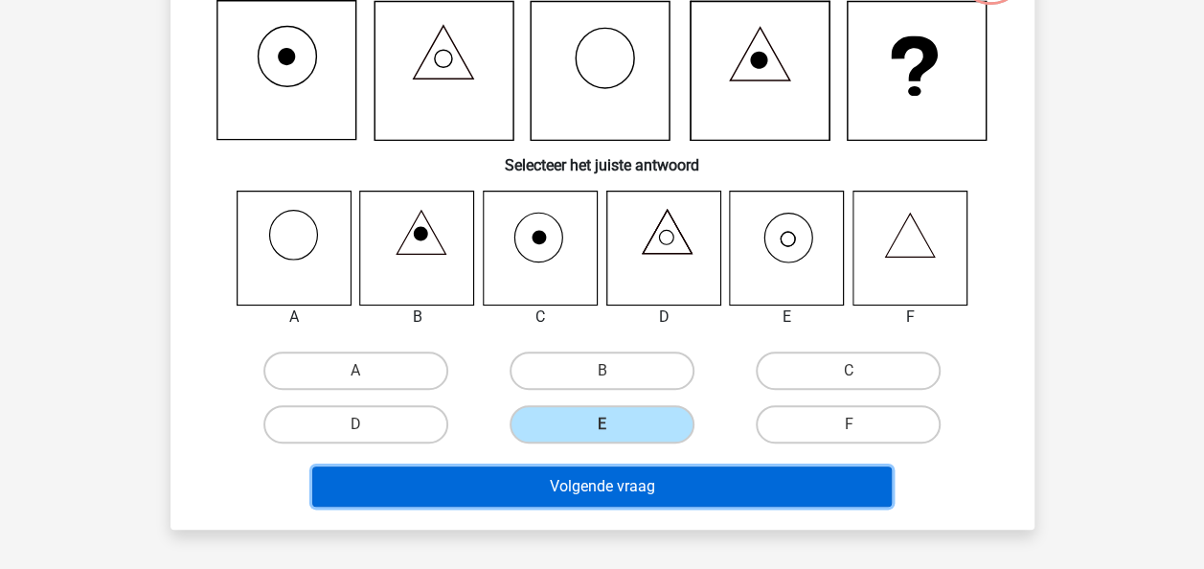
click at [661, 502] on button "Volgende vraag" at bounding box center [601, 486] width 579 height 40
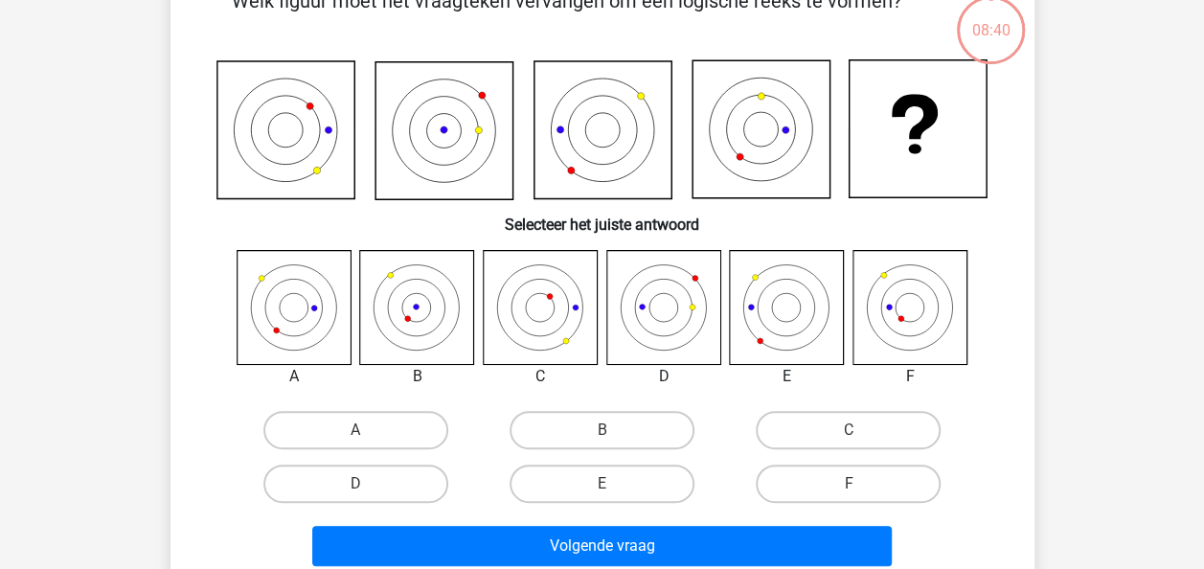
scroll to position [88, 0]
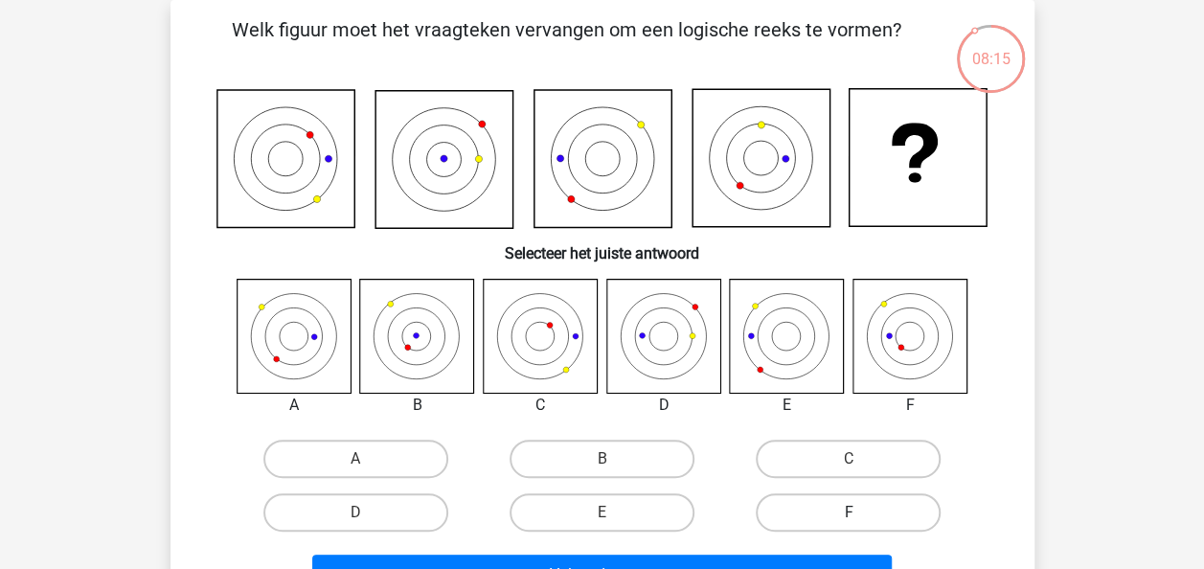
click at [808, 524] on label "F" at bounding box center [847, 512] width 185 height 38
click at [848, 524] on input "F" at bounding box center [854, 518] width 12 height 12
radio input "true"
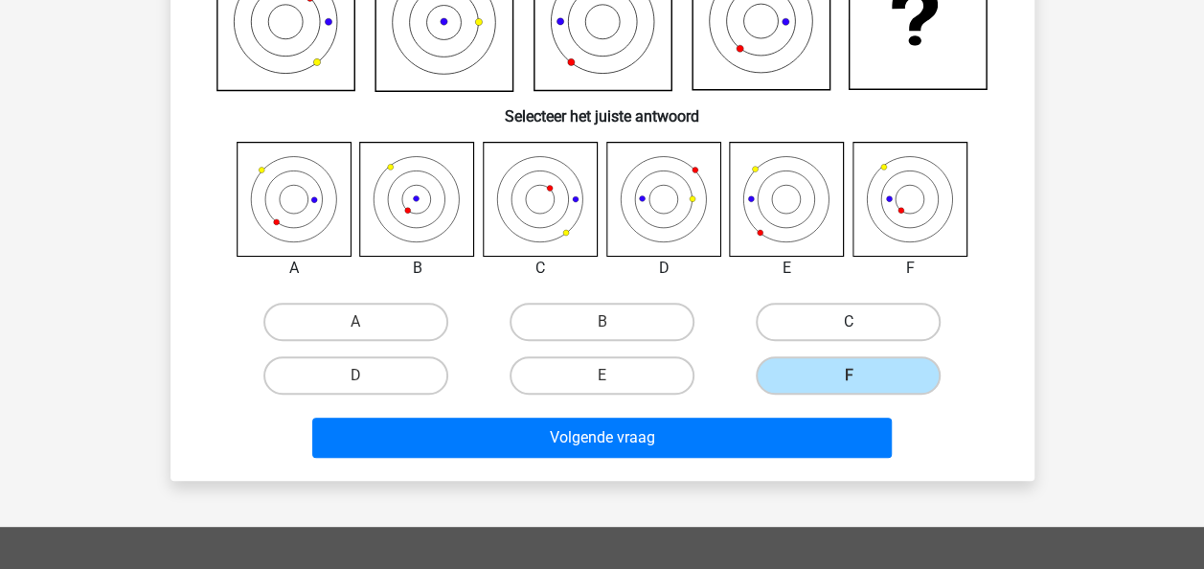
scroll to position [230, 0]
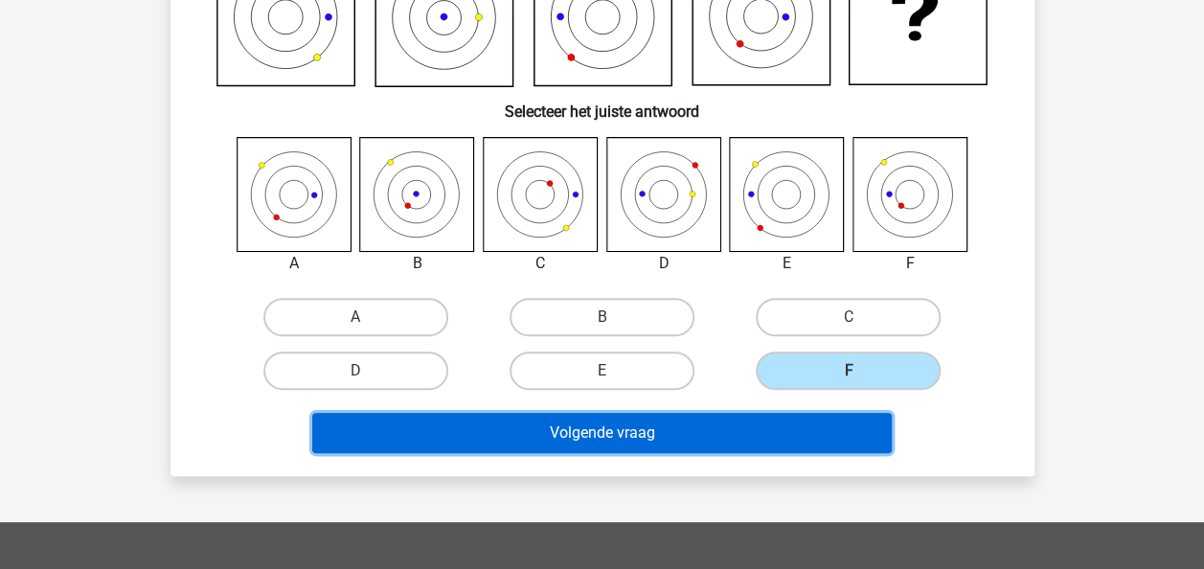
click at [709, 431] on button "Volgende vraag" at bounding box center [601, 433] width 579 height 40
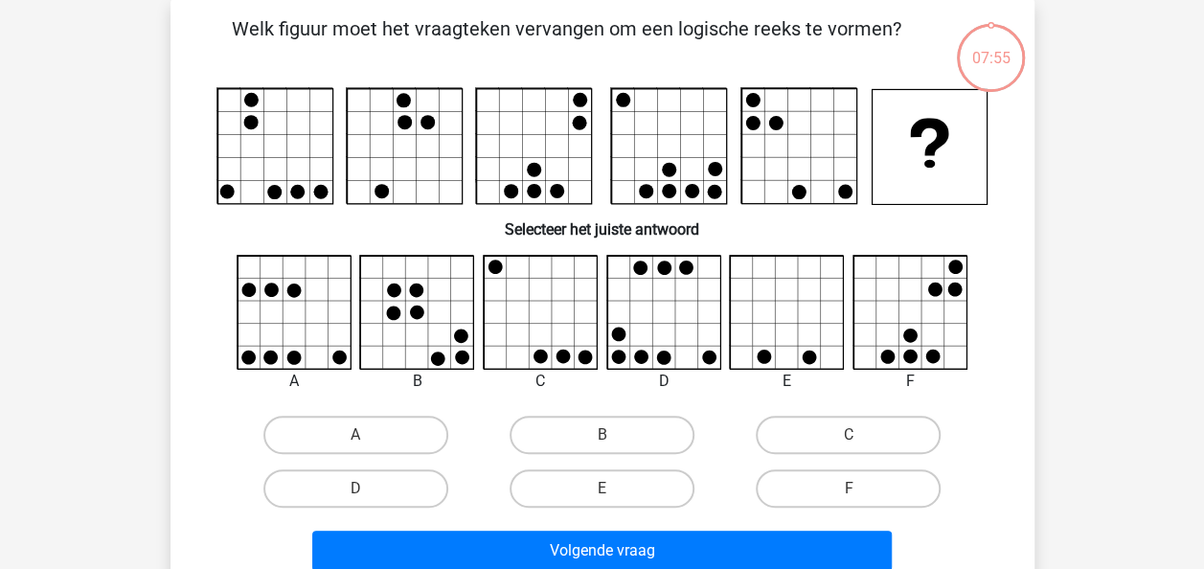
scroll to position [88, 0]
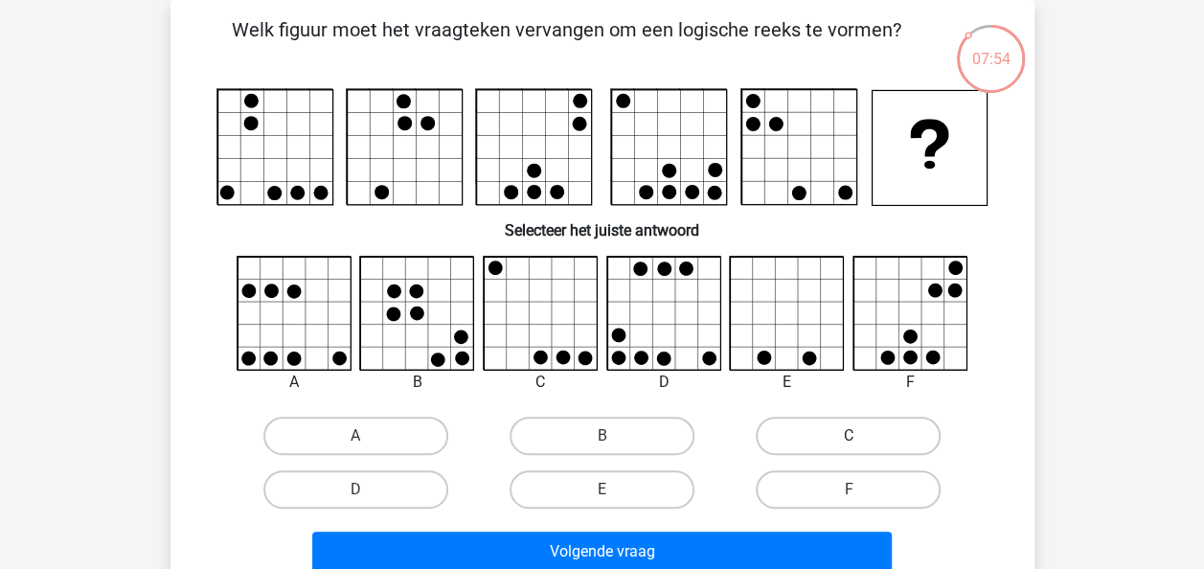
click at [795, 452] on label "C" at bounding box center [847, 435] width 185 height 38
click at [848, 448] on input "C" at bounding box center [854, 442] width 12 height 12
radio input "true"
click at [709, 523] on div "Volgende vraag" at bounding box center [602, 547] width 802 height 63
click at [702, 526] on div "Volgende vraag" at bounding box center [602, 547] width 802 height 63
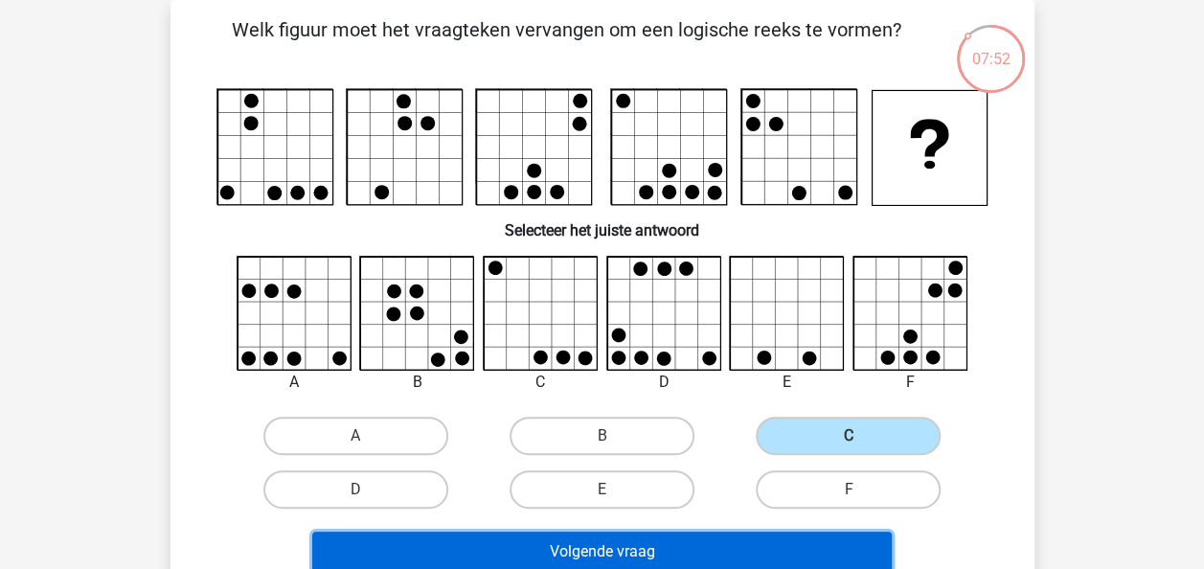
click at [717, 542] on button "Volgende vraag" at bounding box center [601, 551] width 579 height 40
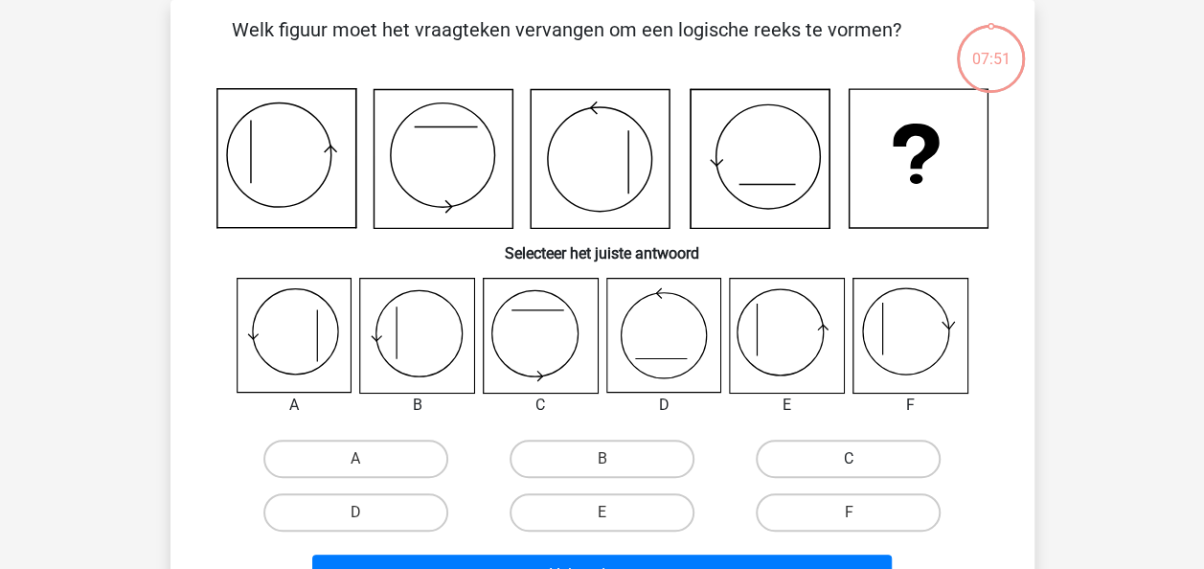
scroll to position [197, 0]
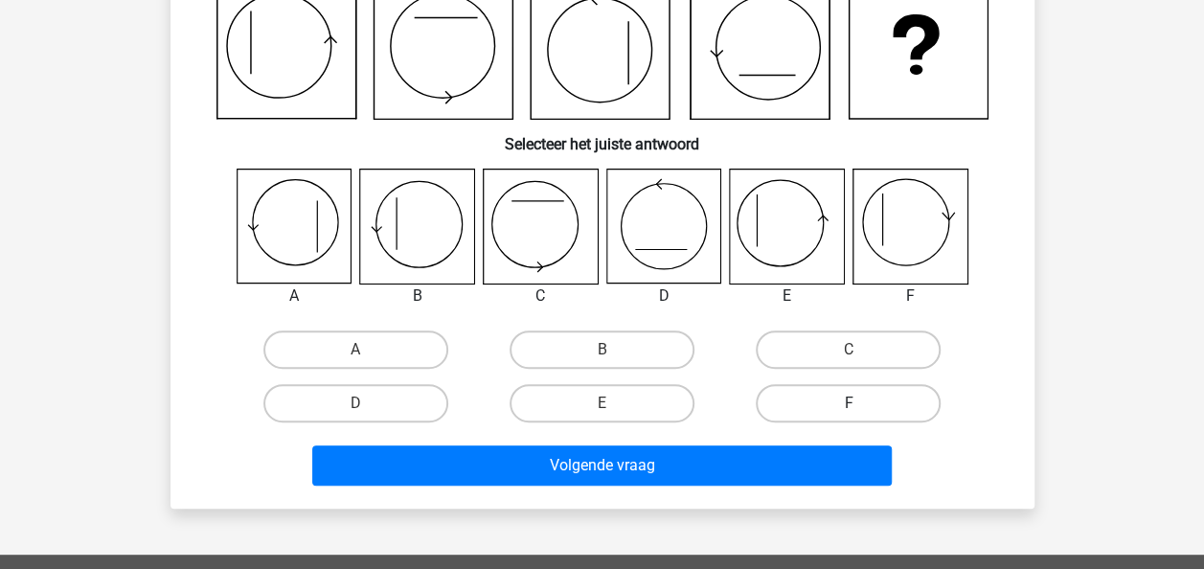
click at [800, 412] on label "F" at bounding box center [847, 403] width 185 height 38
click at [848, 412] on input "F" at bounding box center [854, 409] width 12 height 12
radio input "true"
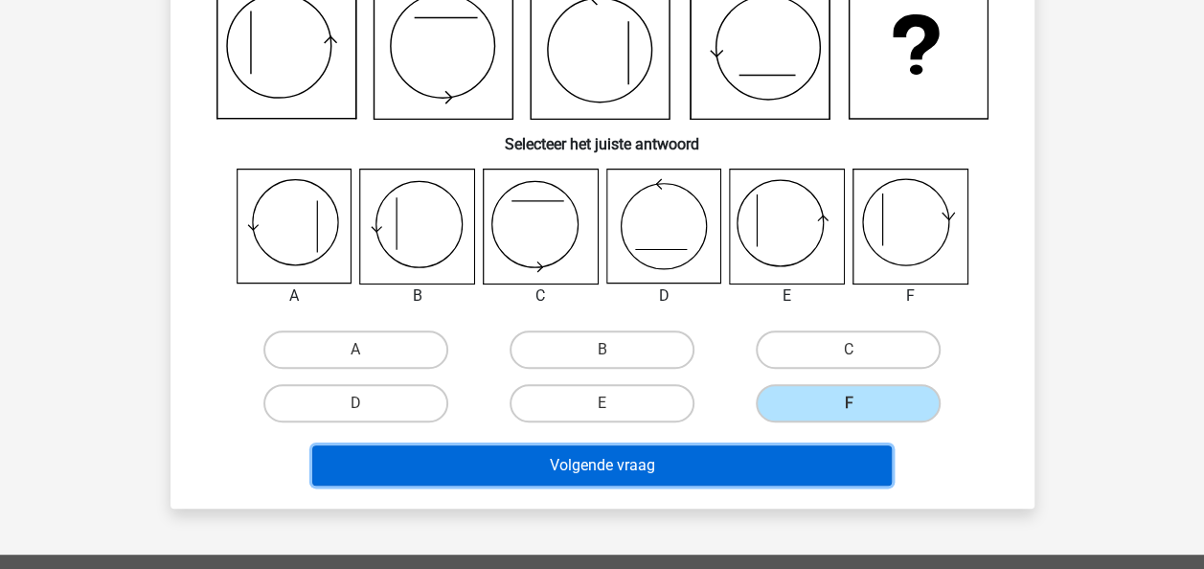
click at [730, 467] on button "Volgende vraag" at bounding box center [601, 465] width 579 height 40
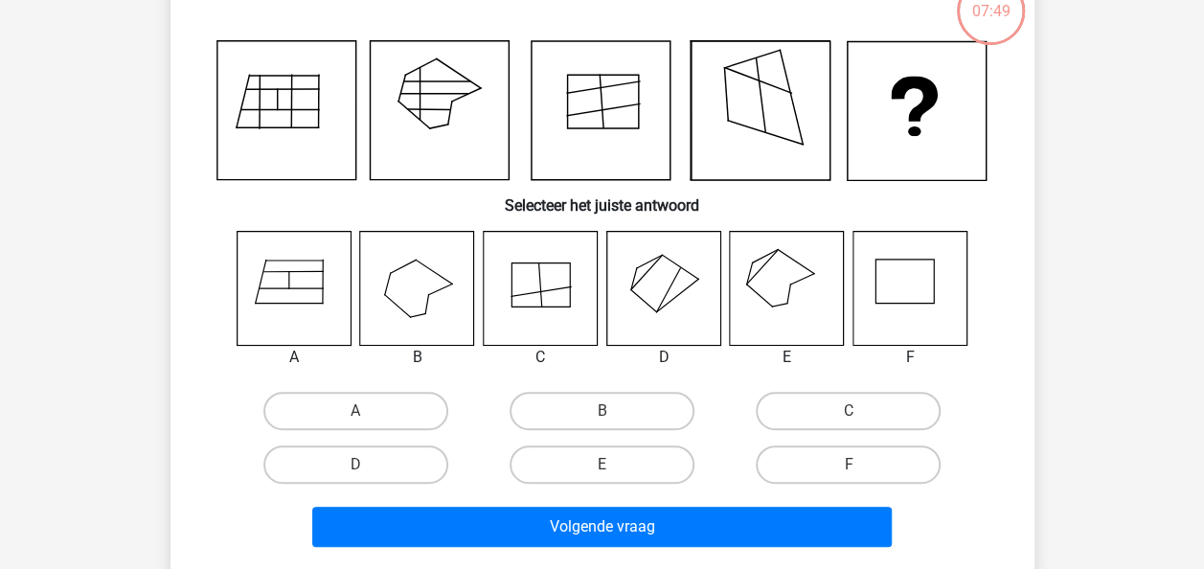
scroll to position [88, 0]
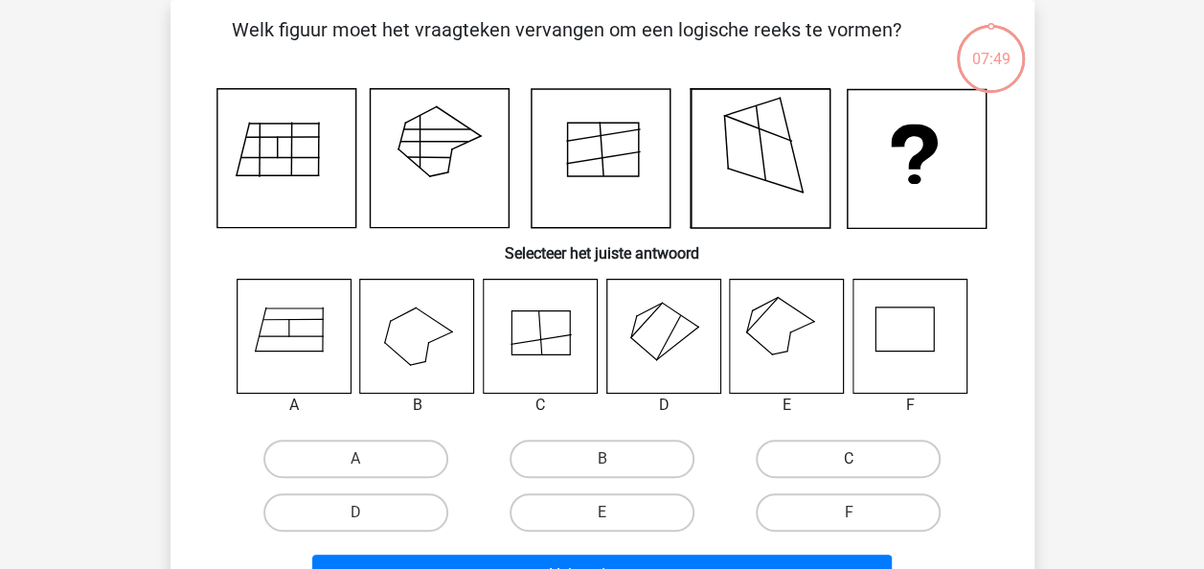
click at [830, 455] on label "C" at bounding box center [847, 458] width 185 height 38
click at [848, 459] on input "C" at bounding box center [854, 465] width 12 height 12
radio input "true"
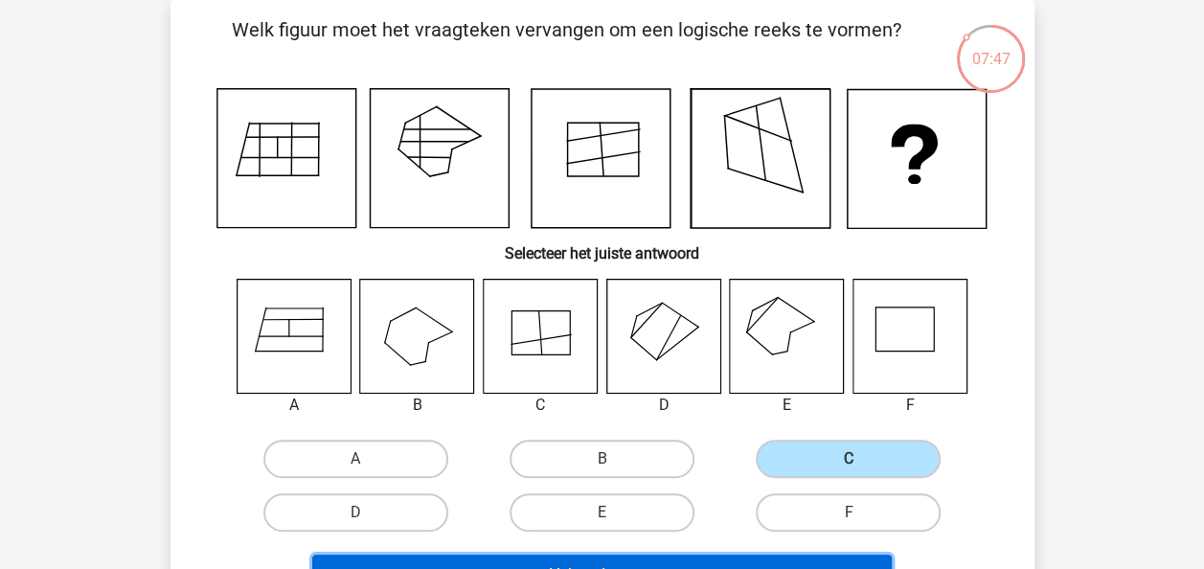
click at [712, 554] on button "Volgende vraag" at bounding box center [601, 574] width 579 height 40
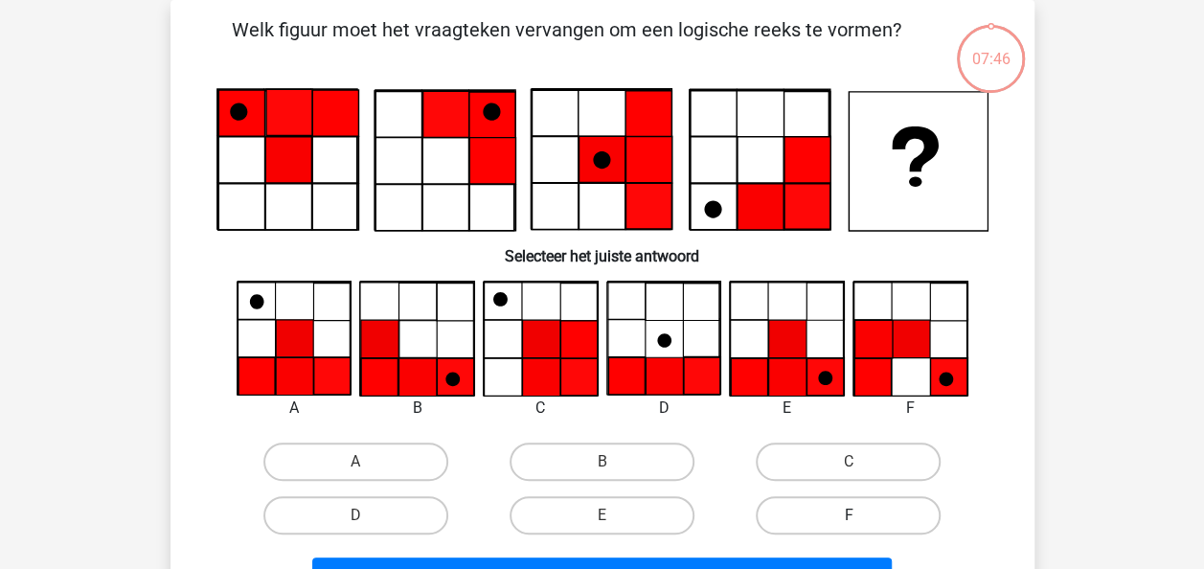
click at [812, 496] on label "F" at bounding box center [847, 515] width 185 height 38
click at [848, 515] on input "F" at bounding box center [854, 521] width 12 height 12
radio input "true"
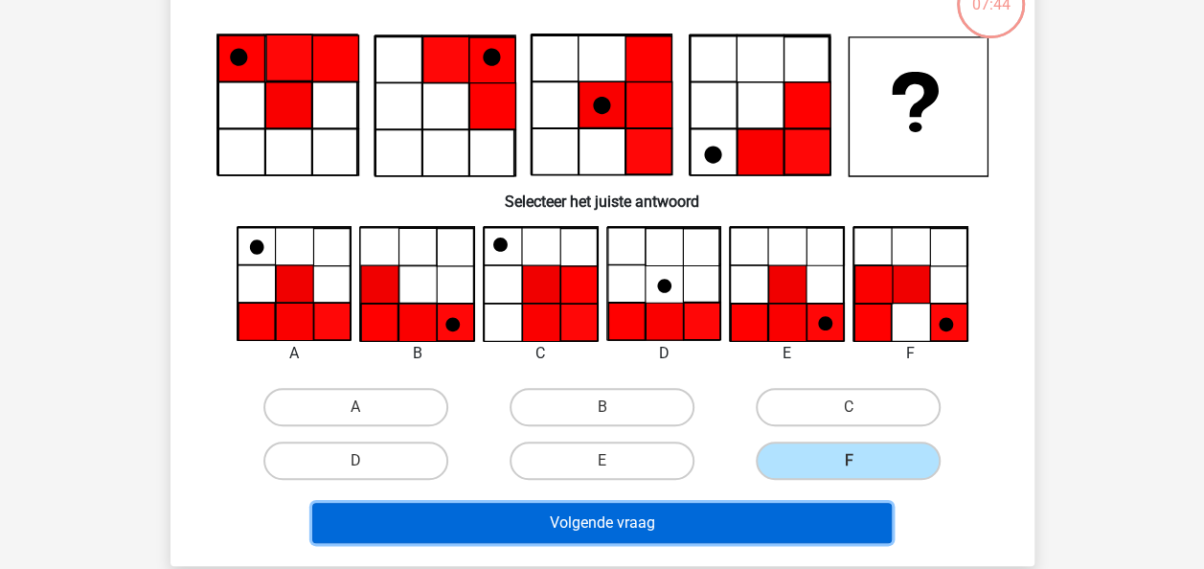
click at [753, 529] on button "Volgende vraag" at bounding box center [601, 523] width 579 height 40
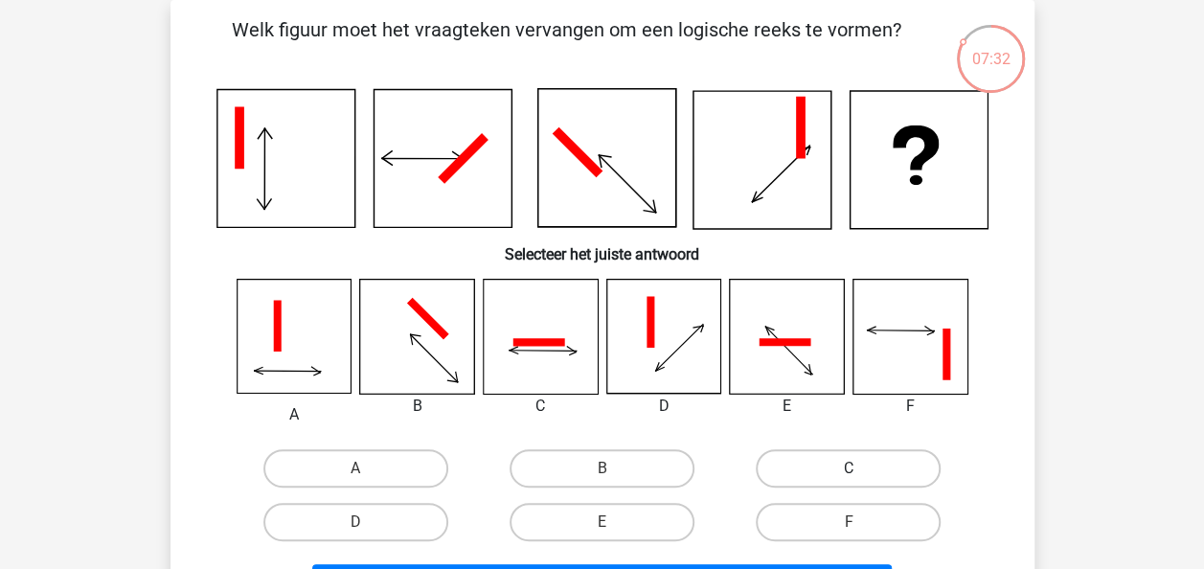
click at [805, 464] on label "C" at bounding box center [847, 468] width 185 height 38
click at [848, 468] on input "C" at bounding box center [854, 474] width 12 height 12
radio input "true"
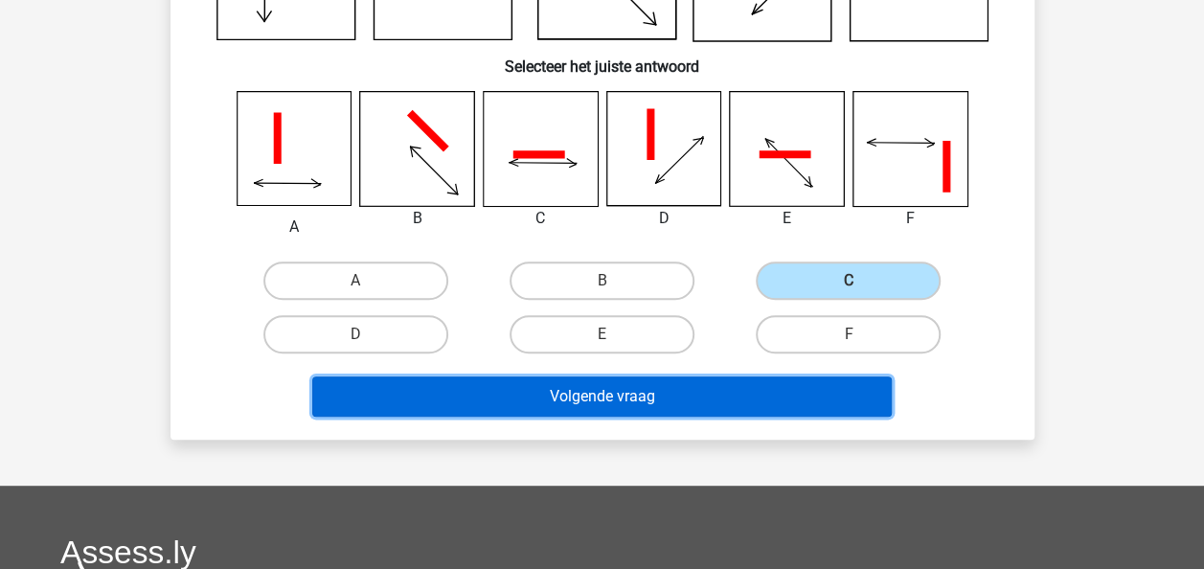
click at [698, 406] on button "Volgende vraag" at bounding box center [601, 396] width 579 height 40
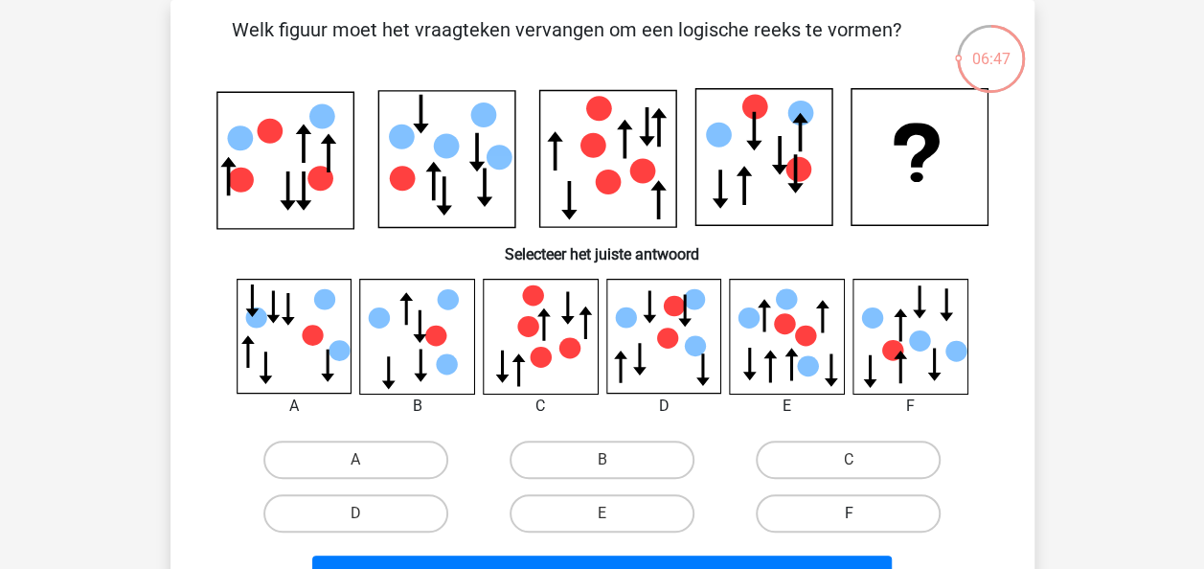
click at [773, 499] on label "F" at bounding box center [847, 513] width 185 height 38
click at [848, 513] on input "F" at bounding box center [854, 519] width 12 height 12
radio input "true"
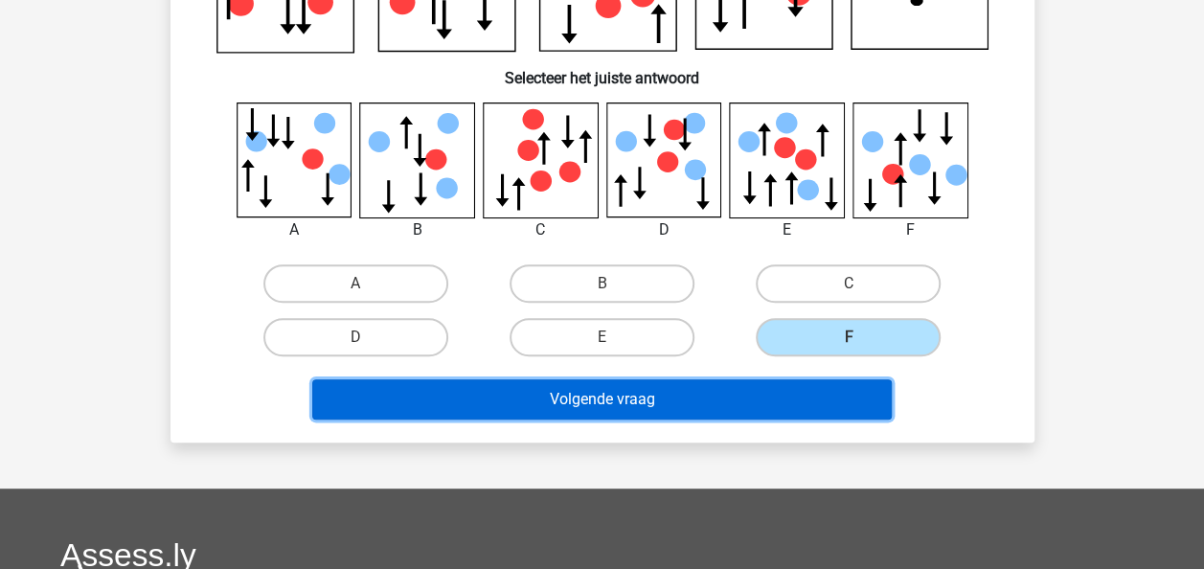
click at [619, 404] on button "Volgende vraag" at bounding box center [601, 399] width 579 height 40
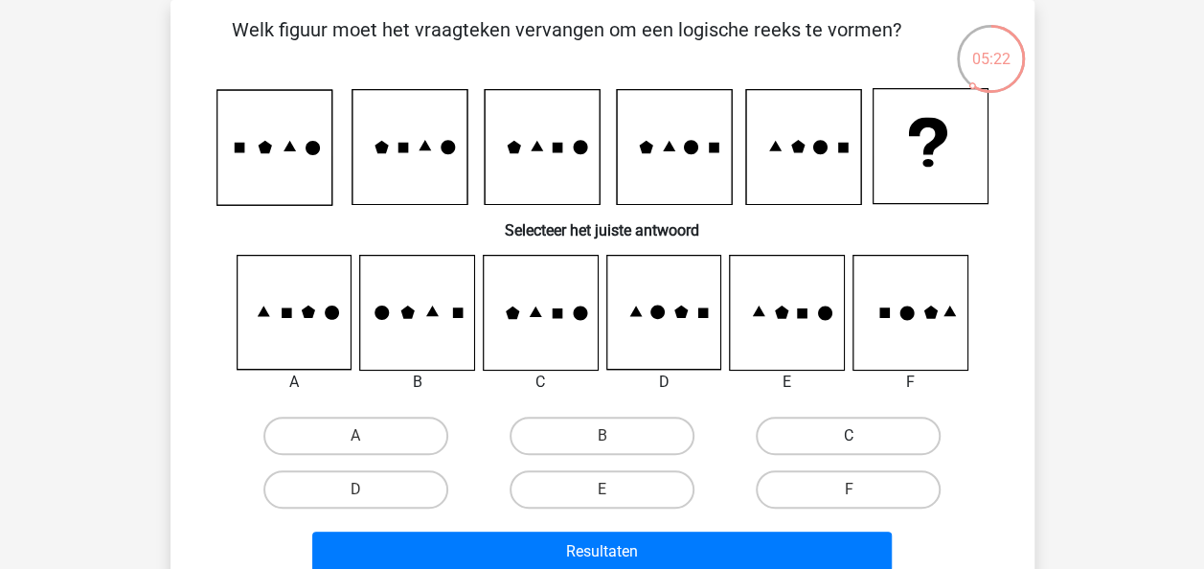
click at [825, 447] on label "C" at bounding box center [847, 435] width 185 height 38
click at [848, 447] on input "C" at bounding box center [854, 442] width 12 height 12
radio input "true"
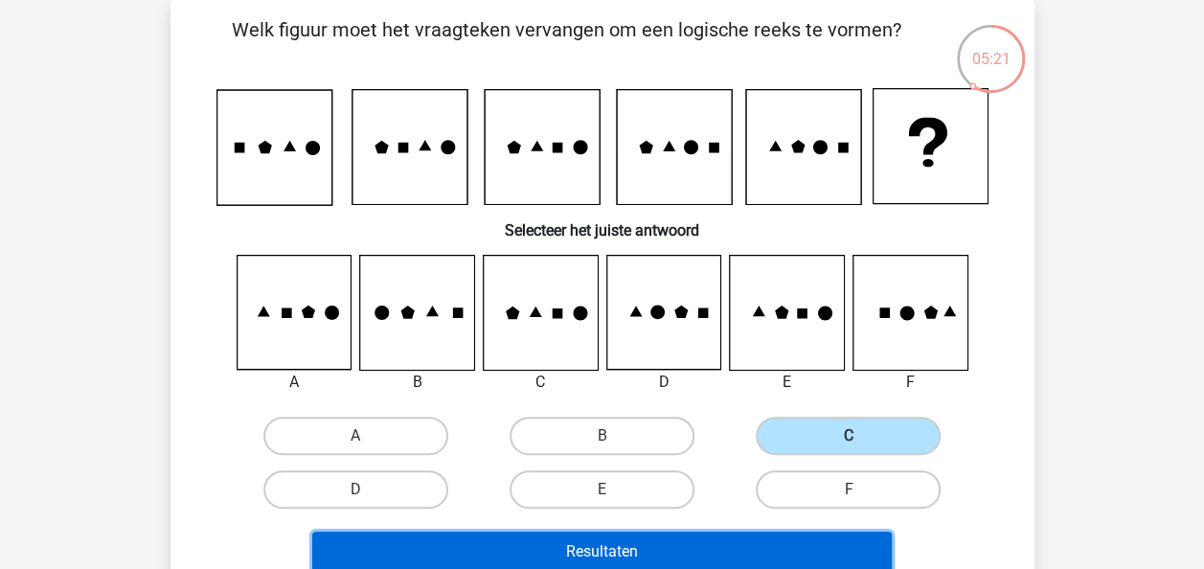
click at [740, 541] on button "Resultaten" at bounding box center [601, 551] width 579 height 40
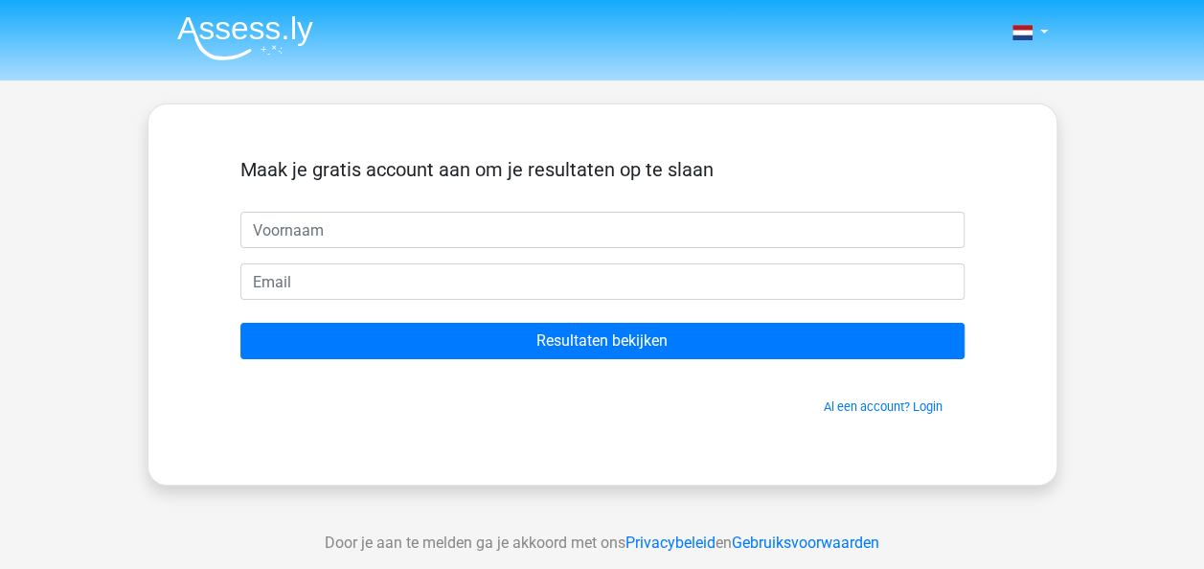
click at [634, 240] on input "text" at bounding box center [602, 230] width 724 height 36
type input "A."
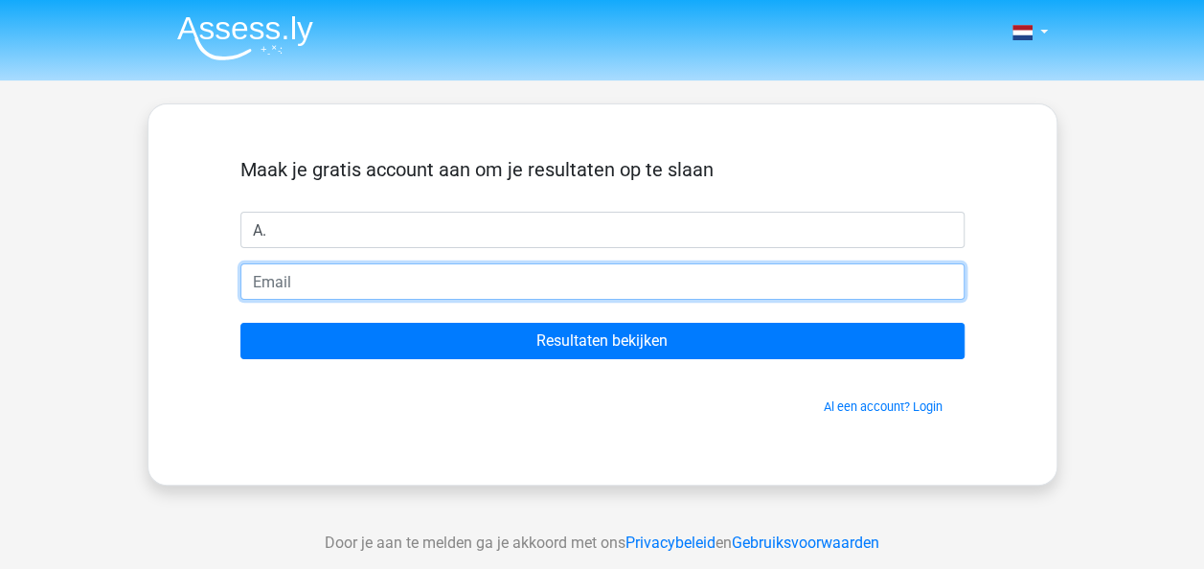
click at [572, 281] on input "email" at bounding box center [602, 281] width 724 height 36
type input "[EMAIL_ADDRESS][DOMAIN_NAME]"
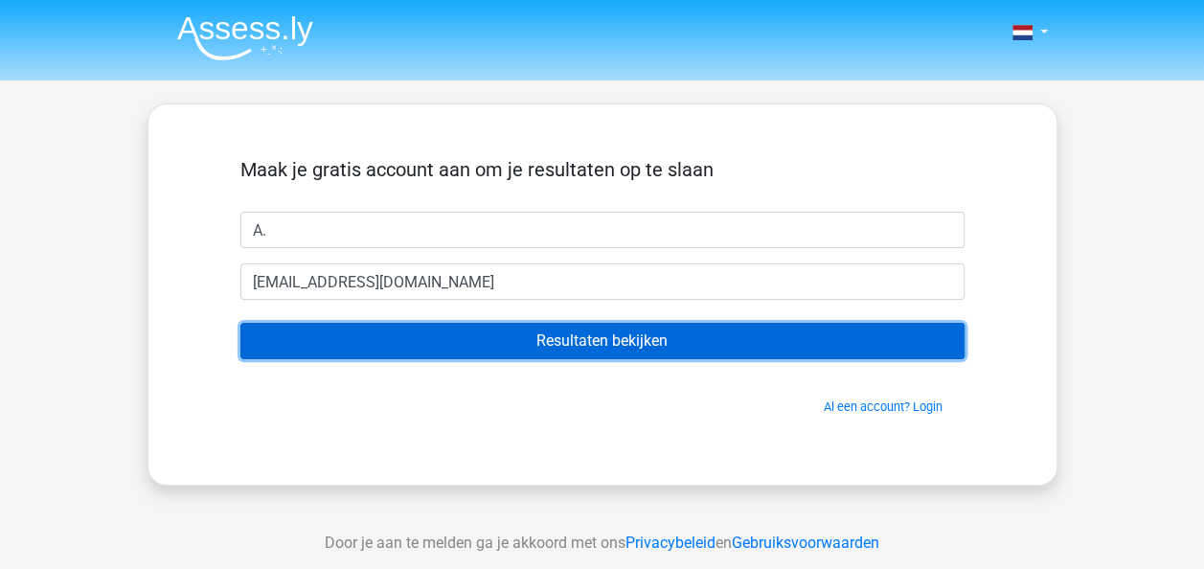
click at [597, 332] on input "Resultaten bekijken" at bounding box center [602, 341] width 724 height 36
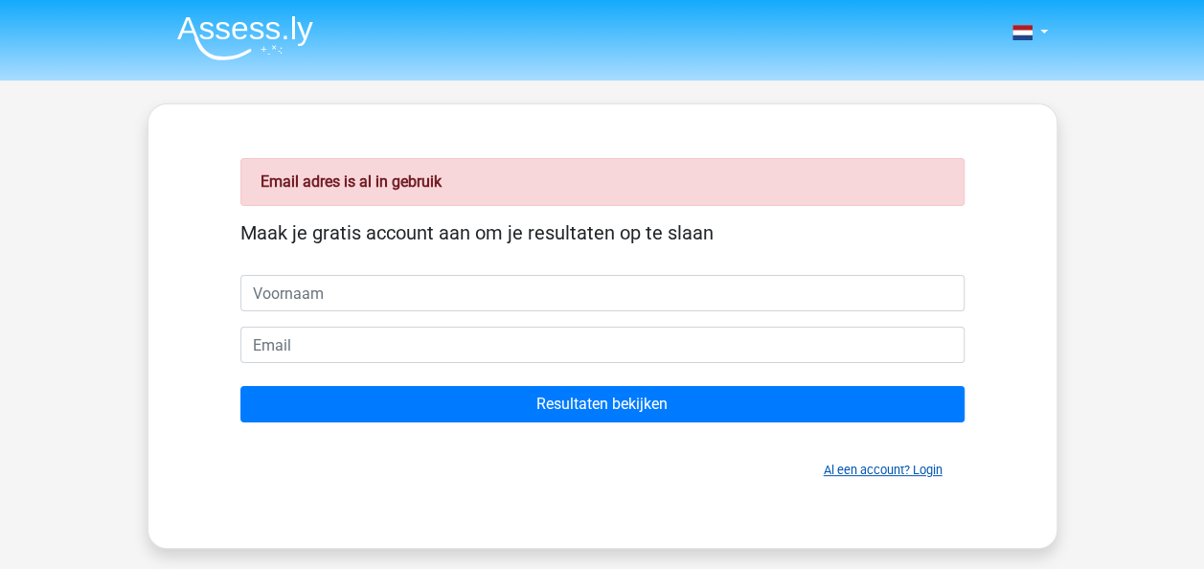
click at [858, 471] on link "Al een account? Login" at bounding box center [882, 469] width 119 height 14
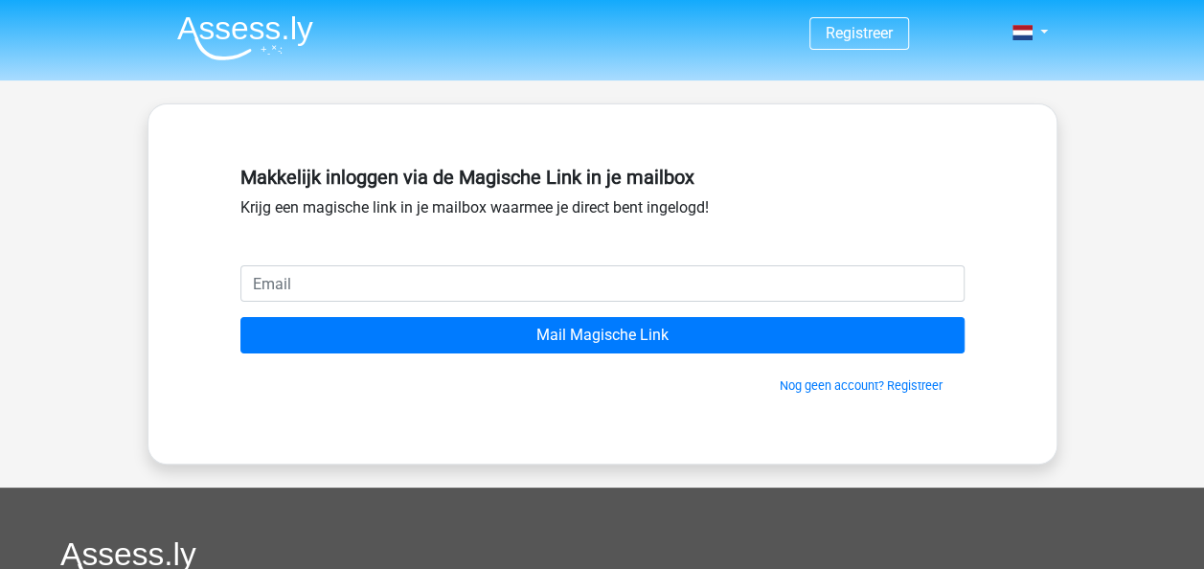
click at [537, 281] on input "email" at bounding box center [602, 283] width 724 height 36
type input "[EMAIL_ADDRESS][DOMAIN_NAME]"
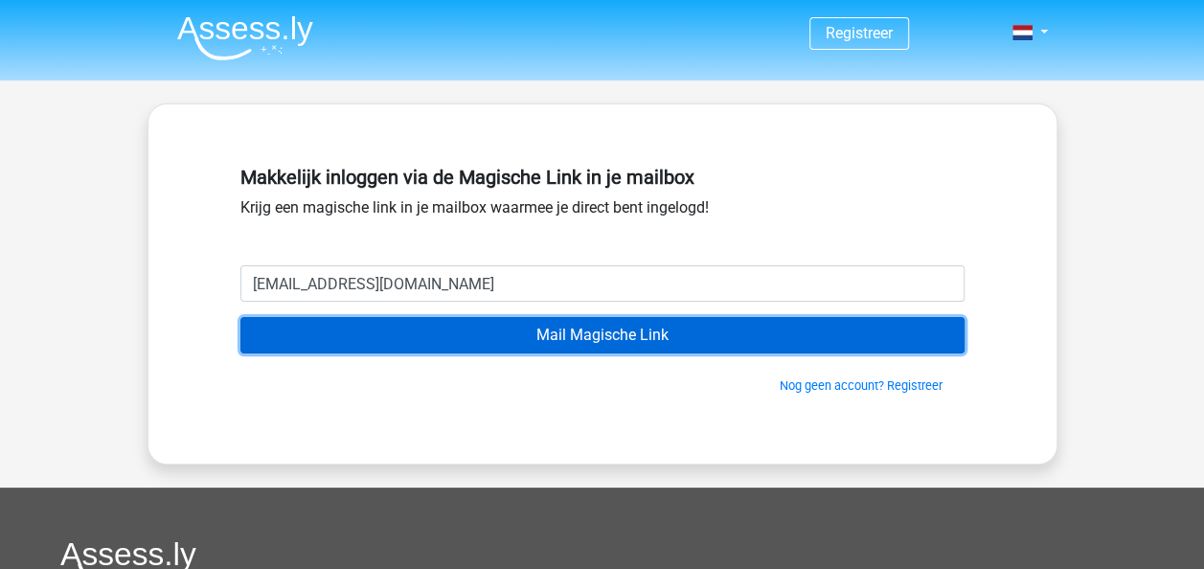
click at [584, 333] on input "Mail Magische Link" at bounding box center [602, 335] width 724 height 36
